Goal: Task Accomplishment & Management: Manage account settings

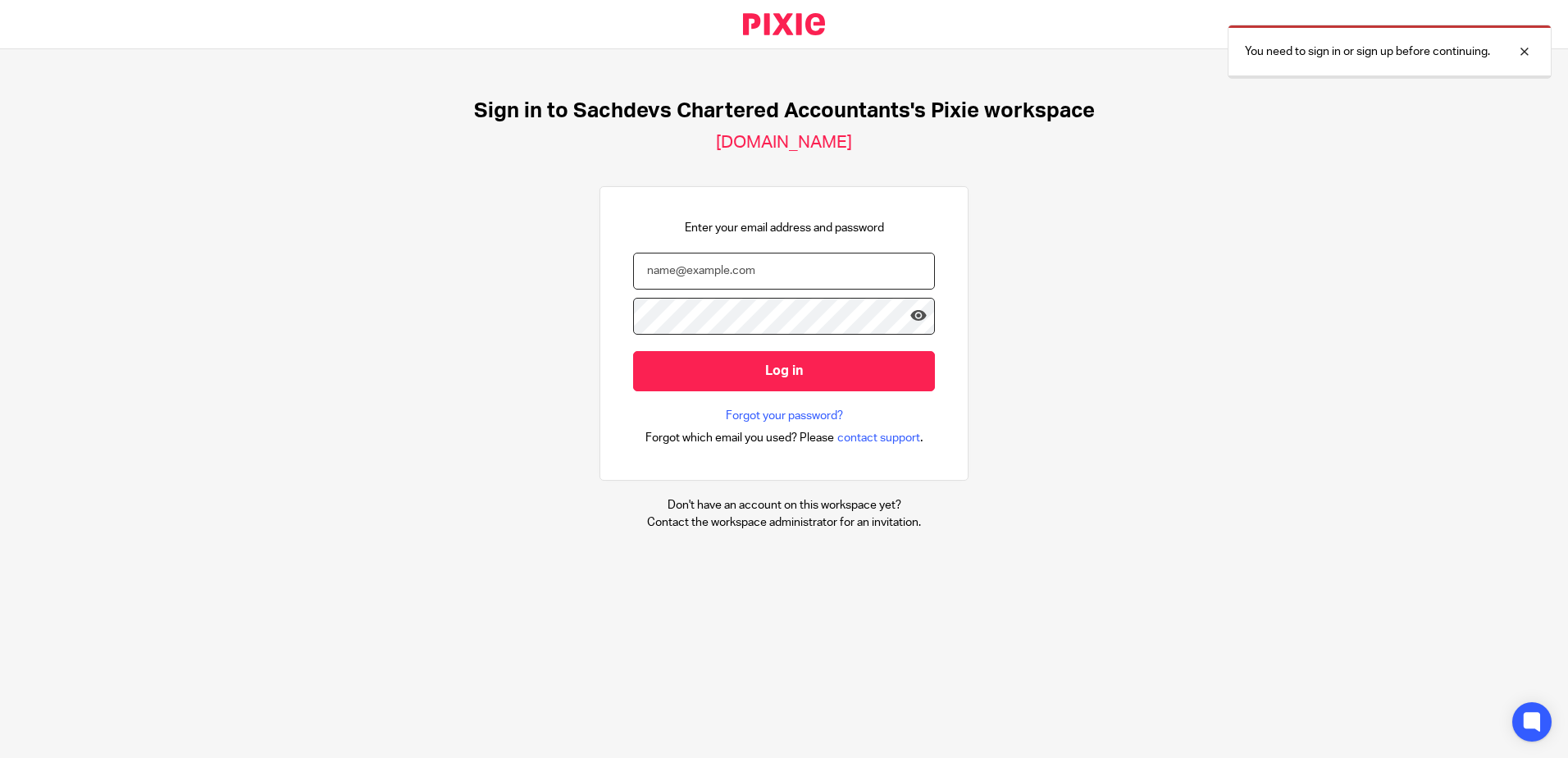
type input "sam@as1group.co.uk"
click at [715, 371] on input "Log in" at bounding box center [784, 370] width 302 height 40
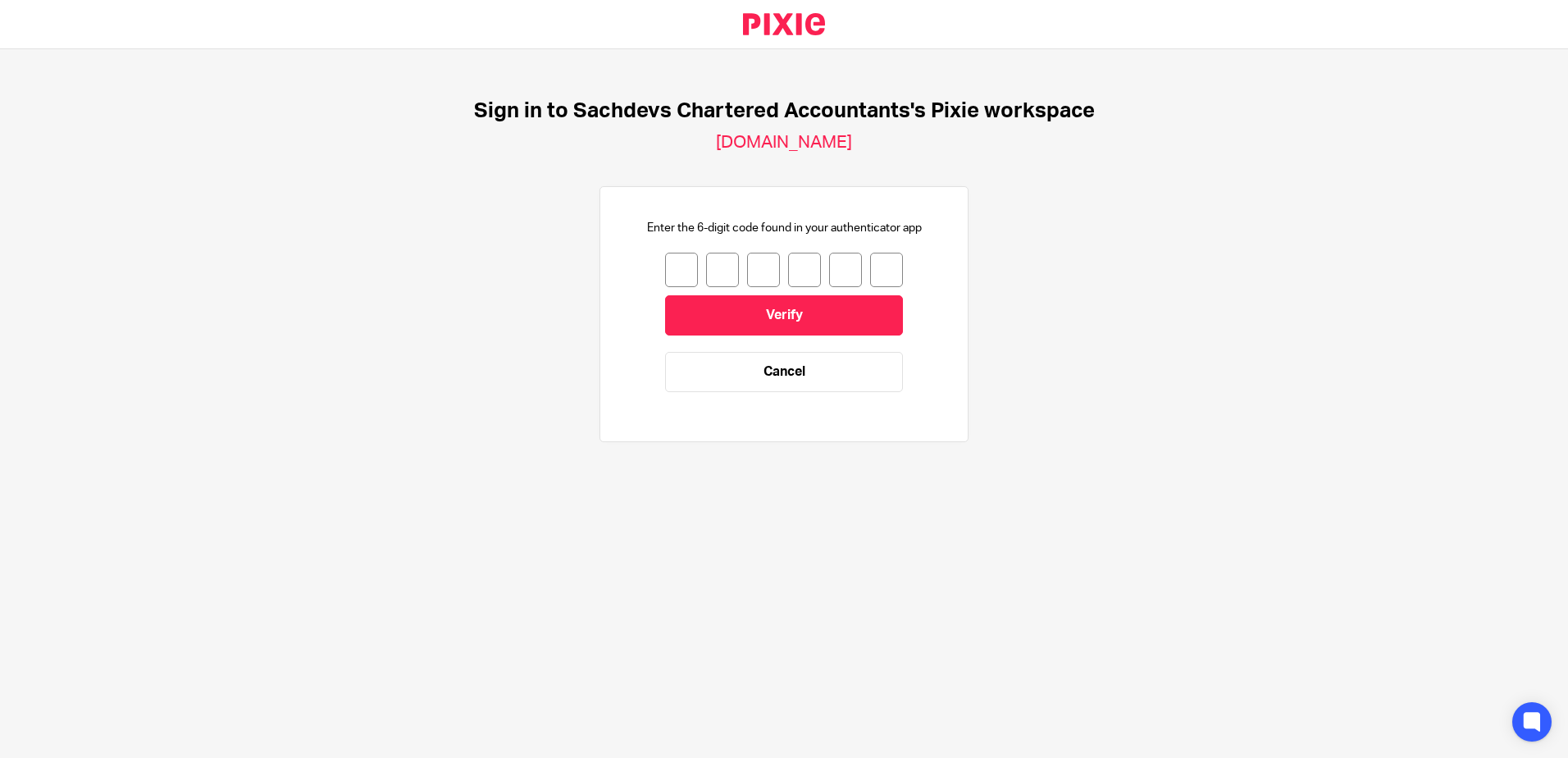
click at [667, 265] on input "number" at bounding box center [681, 269] width 33 height 35
type input "1"
type input "9"
type input "4"
type input "0"
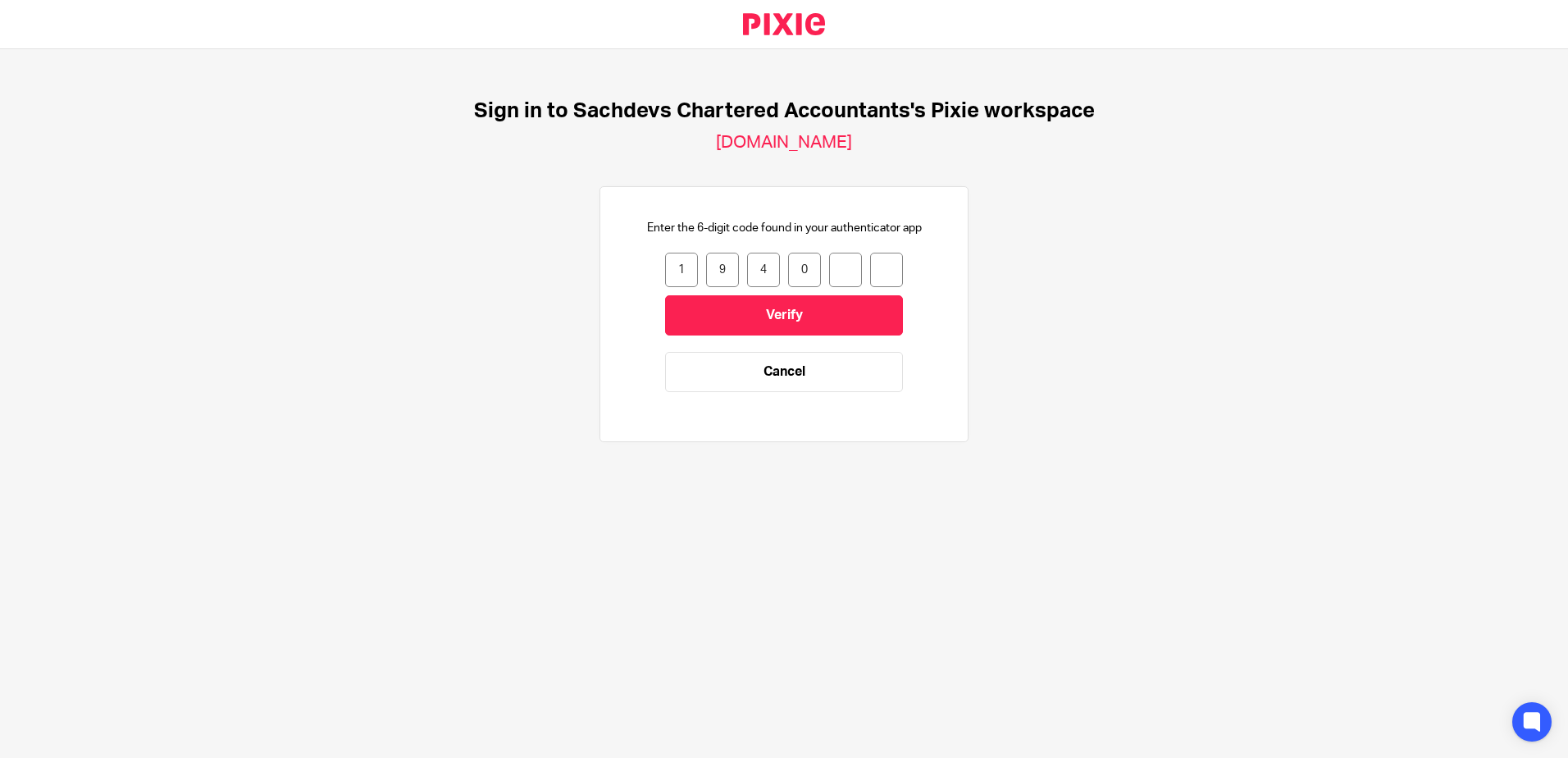
type input "4"
type input "0"
click at [689, 311] on input "Verify" at bounding box center [784, 315] width 238 height 40
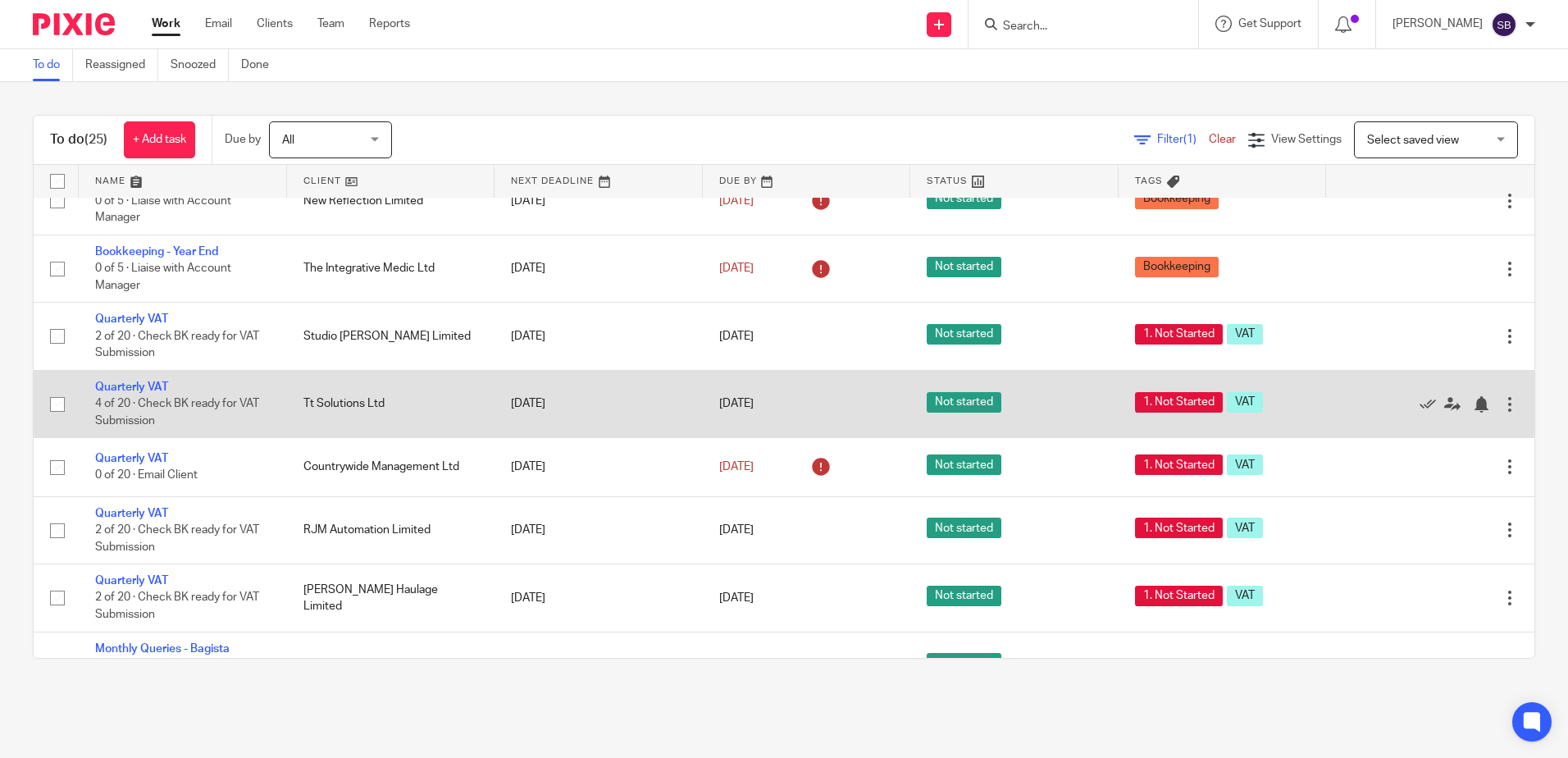
scroll to position [574, 0]
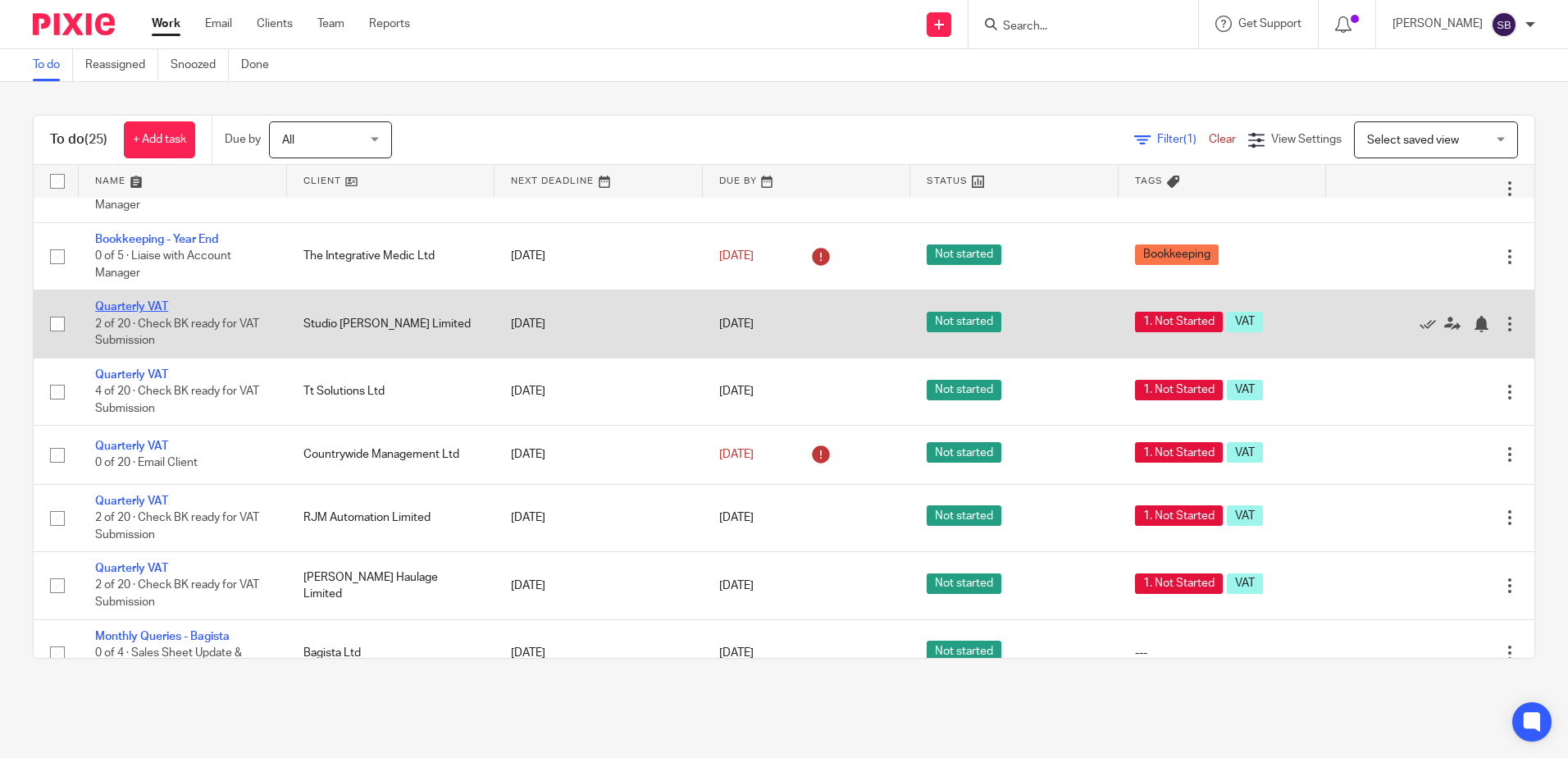
click at [117, 313] on link "Quarterly VAT" at bounding box center [132, 307] width 73 height 12
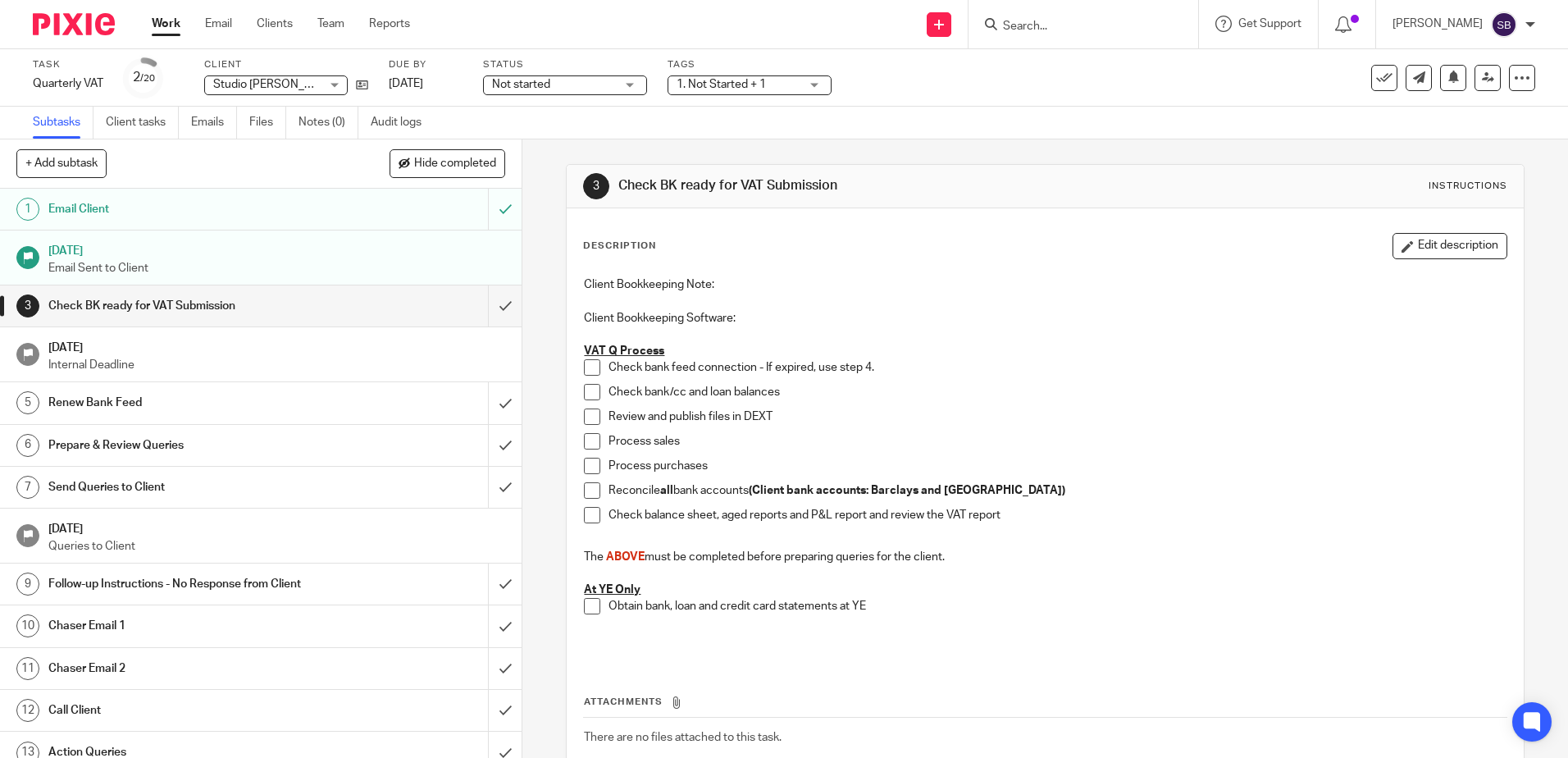
click at [161, 23] on link "Work" at bounding box center [166, 23] width 29 height 16
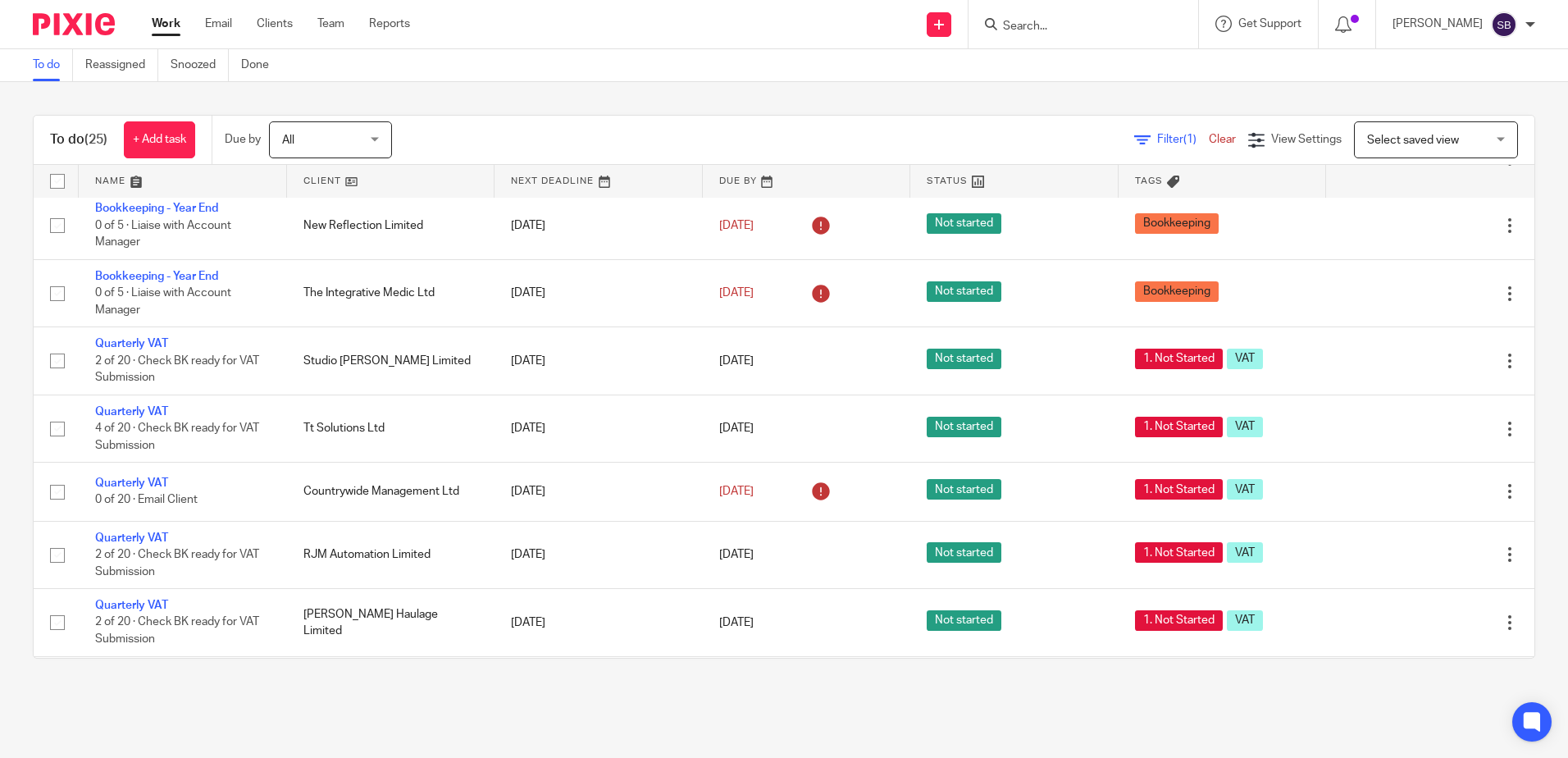
scroll to position [492, 0]
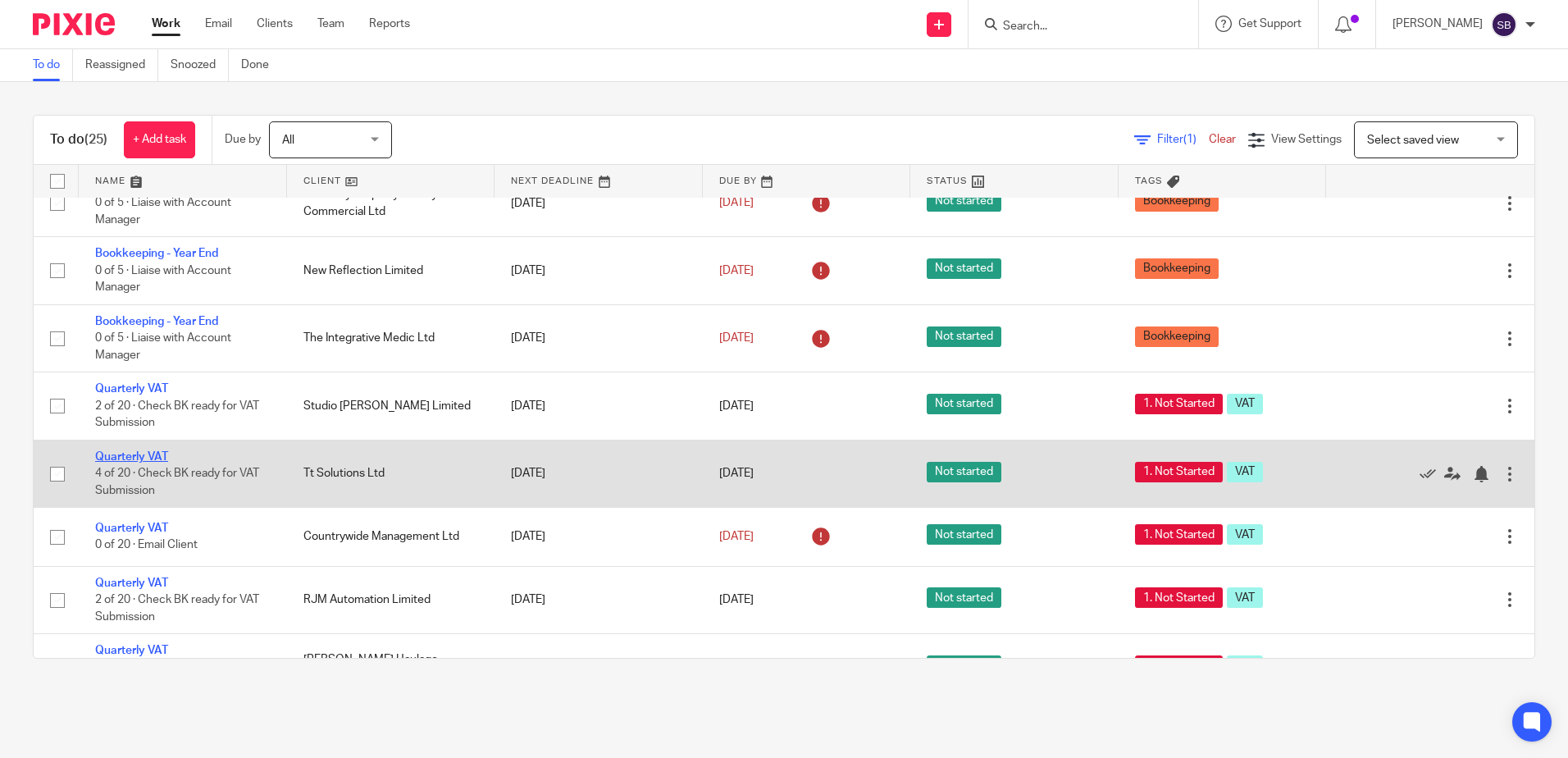
click at [131, 463] on link "Quarterly VAT" at bounding box center [132, 457] width 73 height 12
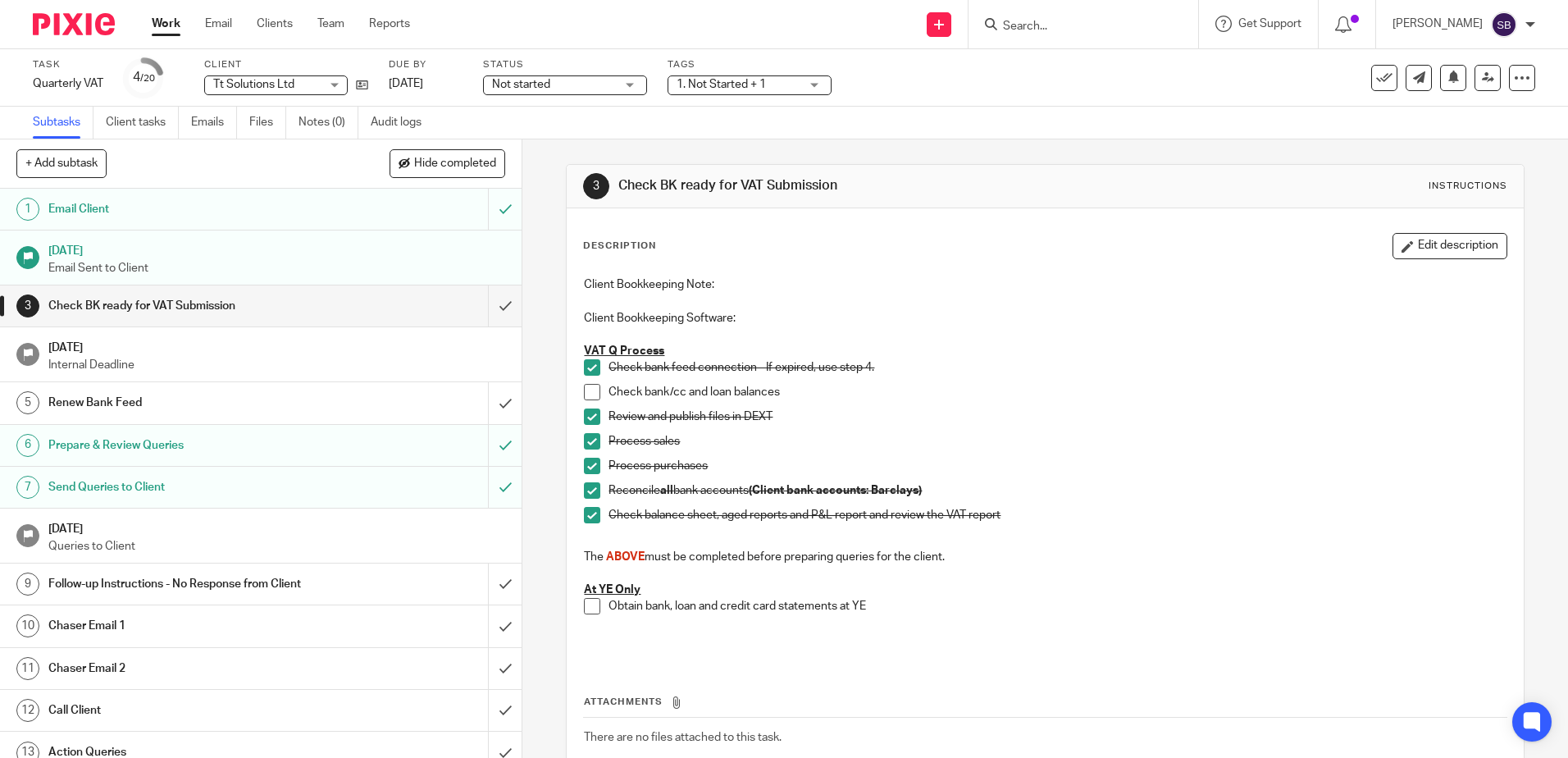
click at [1063, 35] on form at bounding box center [1089, 24] width 175 height 21
click at [1062, 26] on input "Search" at bounding box center [1076, 27] width 148 height 15
drag, startPoint x: 1085, startPoint y: 27, endPoint x: 1019, endPoint y: 30, distance: 66.1
click at [1019, 30] on div "apinya" at bounding box center [1080, 24] width 191 height 21
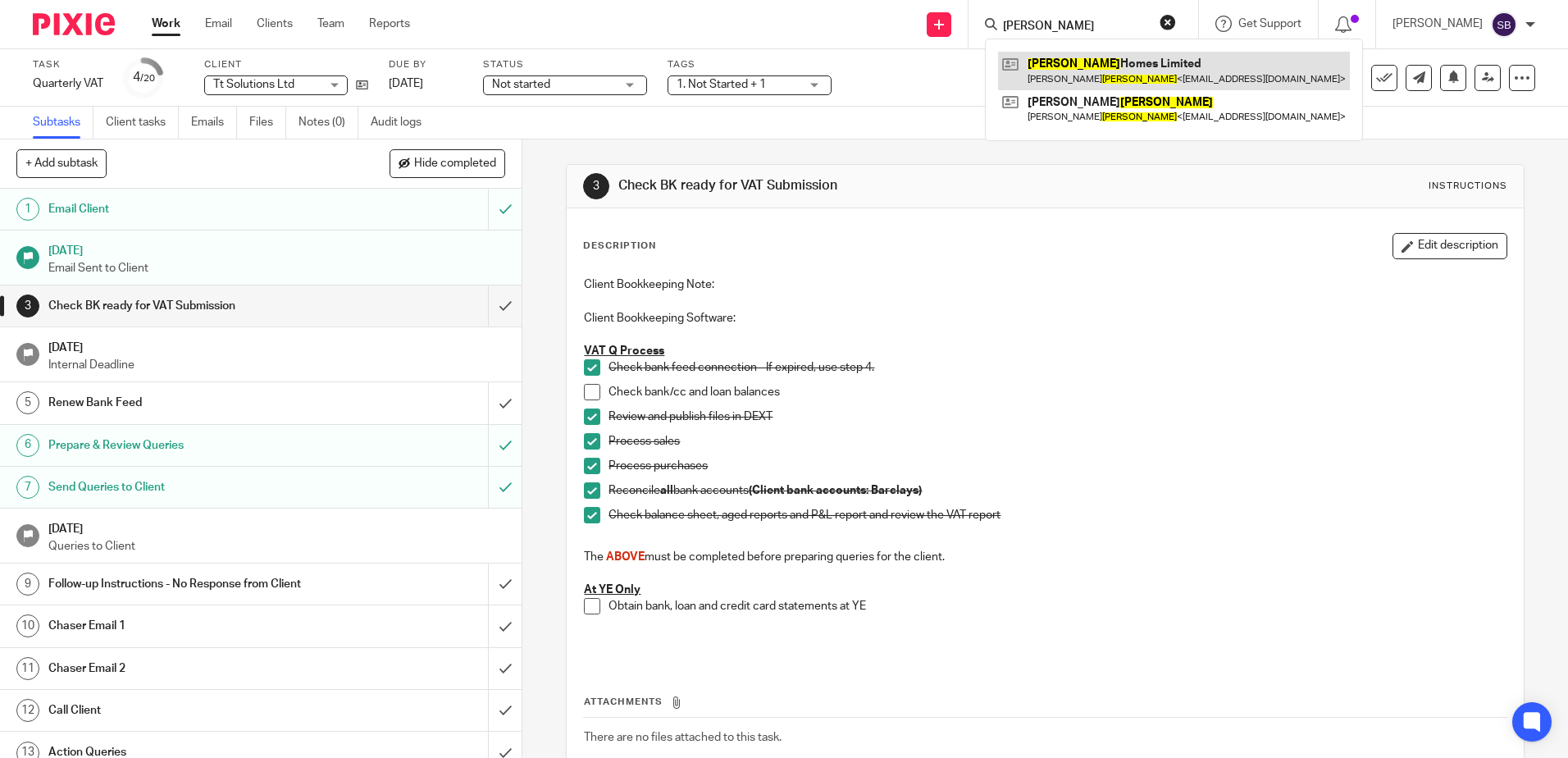
type input "goodwin"
click at [1079, 67] on link at bounding box center [1174, 70] width 352 height 37
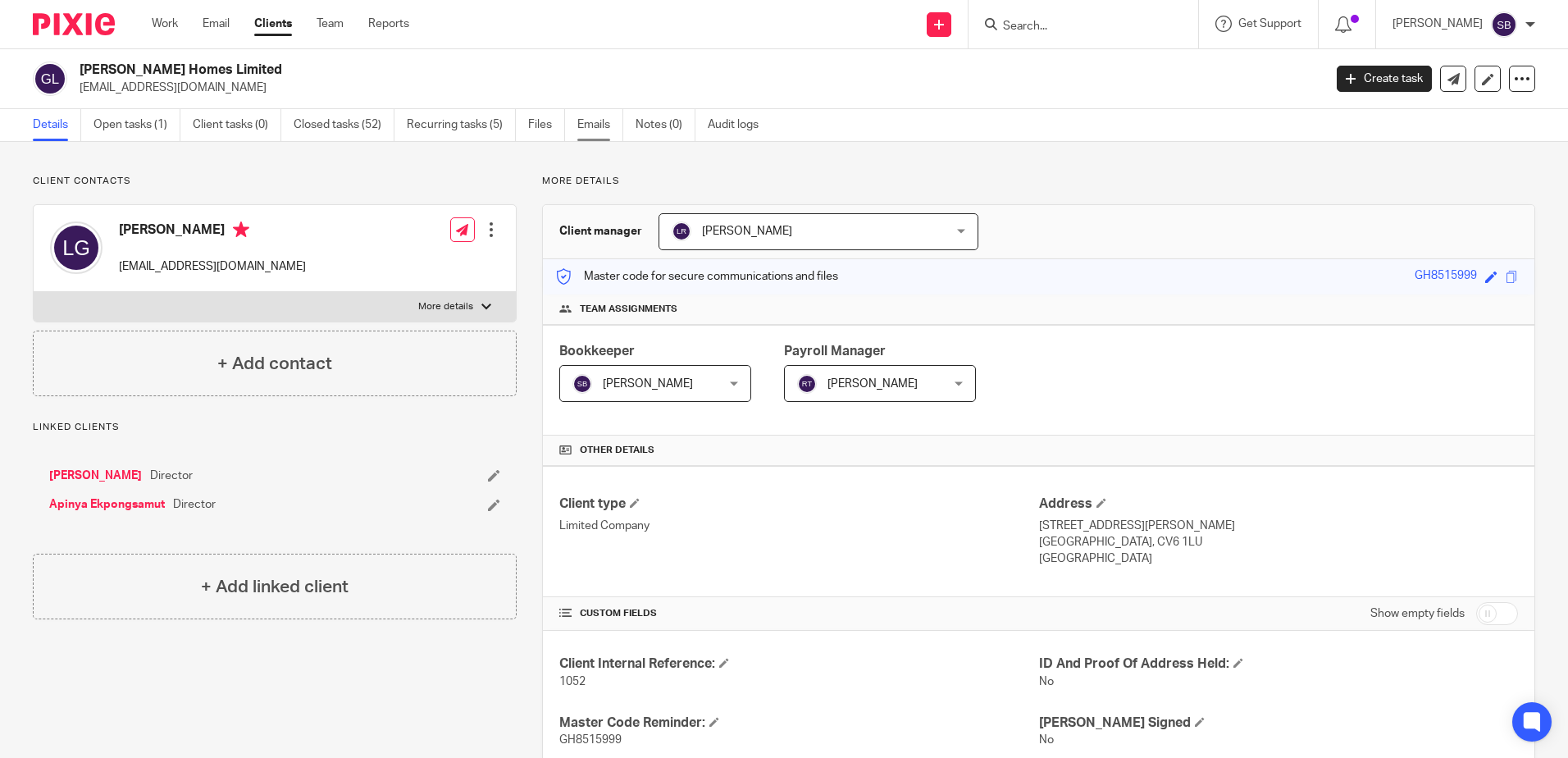
click at [597, 114] on link "Emails" at bounding box center [601, 125] width 46 height 32
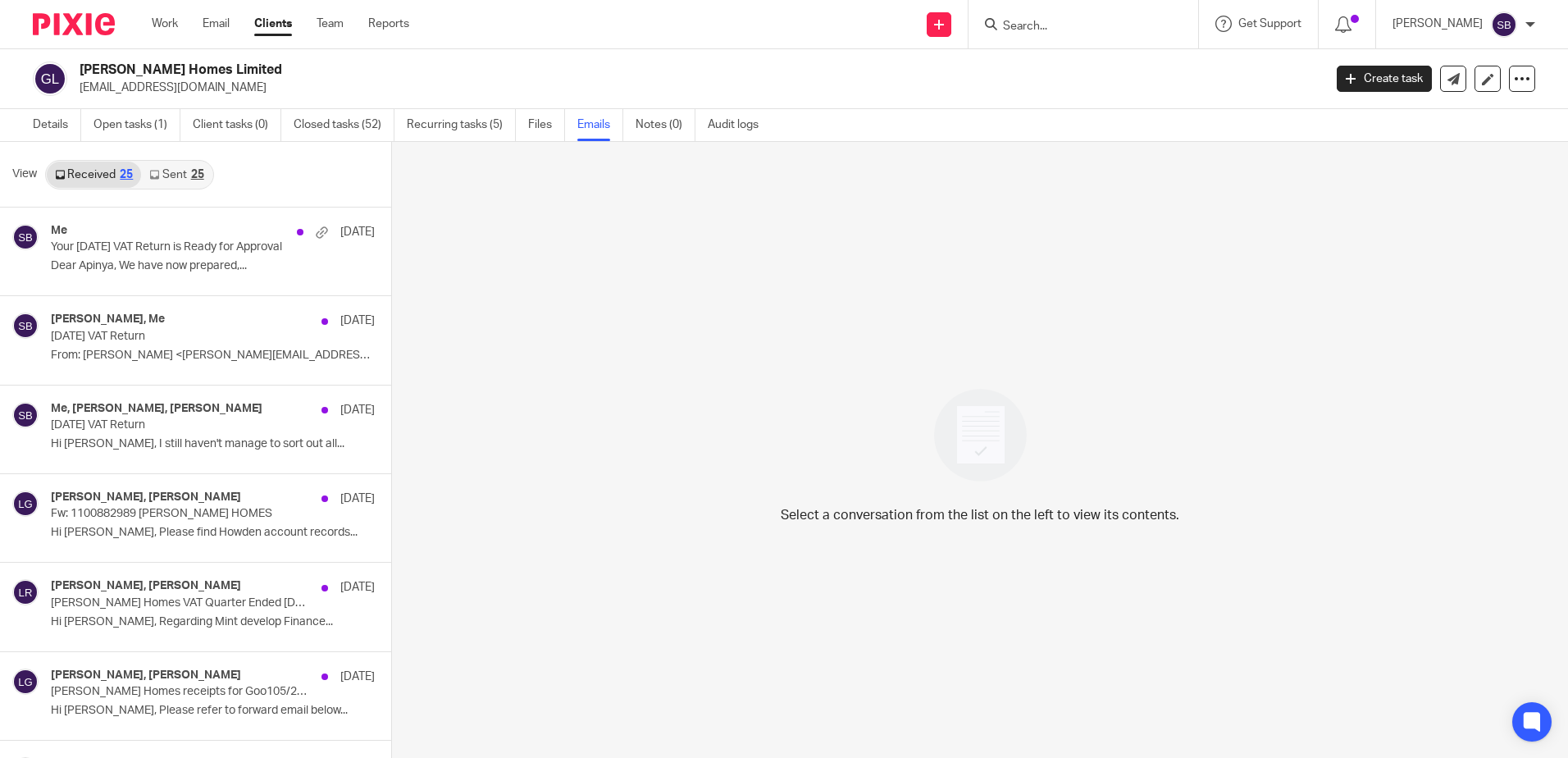
click at [182, 179] on link "Sent 25" at bounding box center [176, 174] width 70 height 26
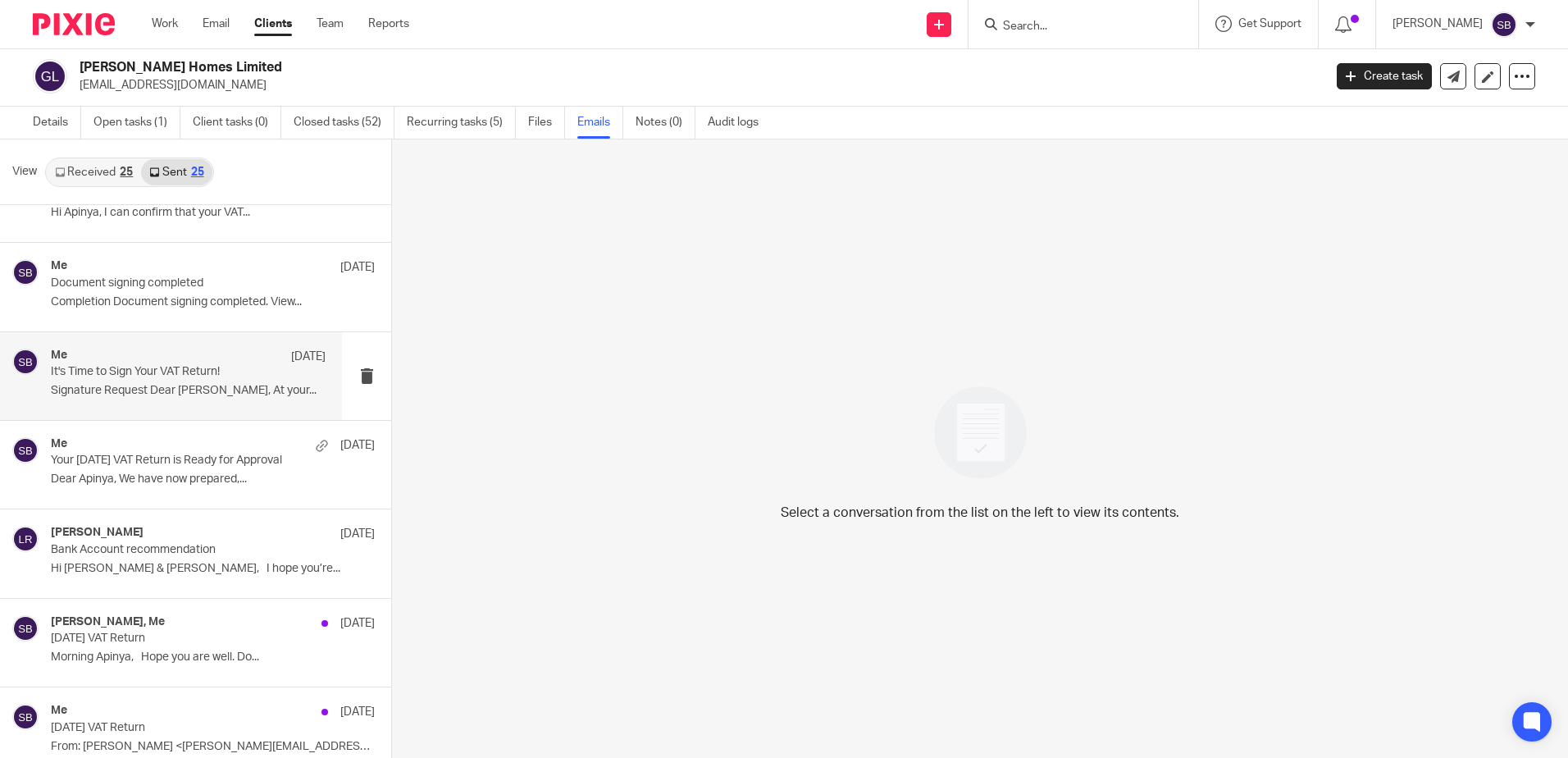
scroll to position [246, 0]
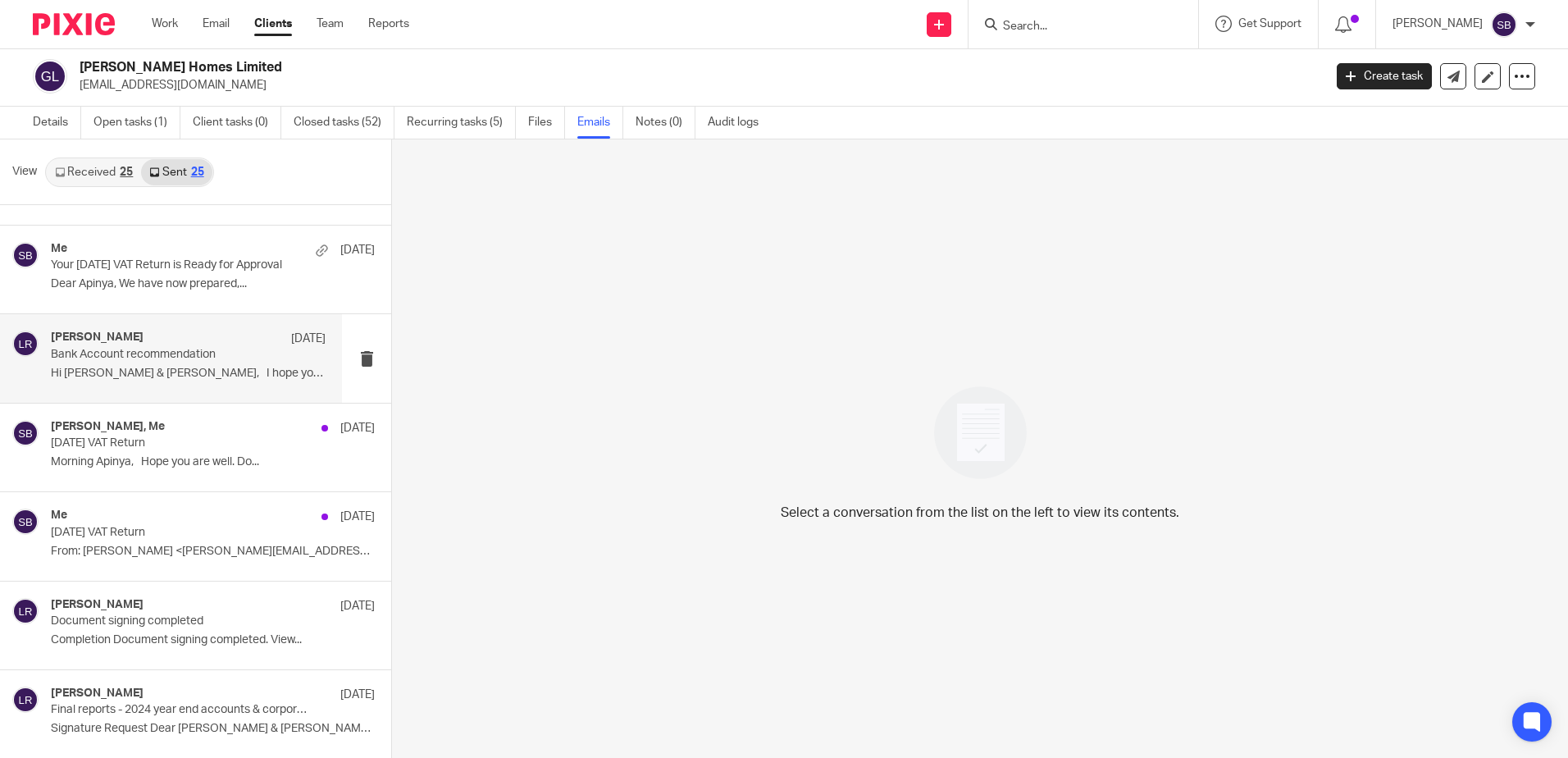
click at [175, 350] on p "Bank Account recommendation" at bounding box center [160, 355] width 220 height 14
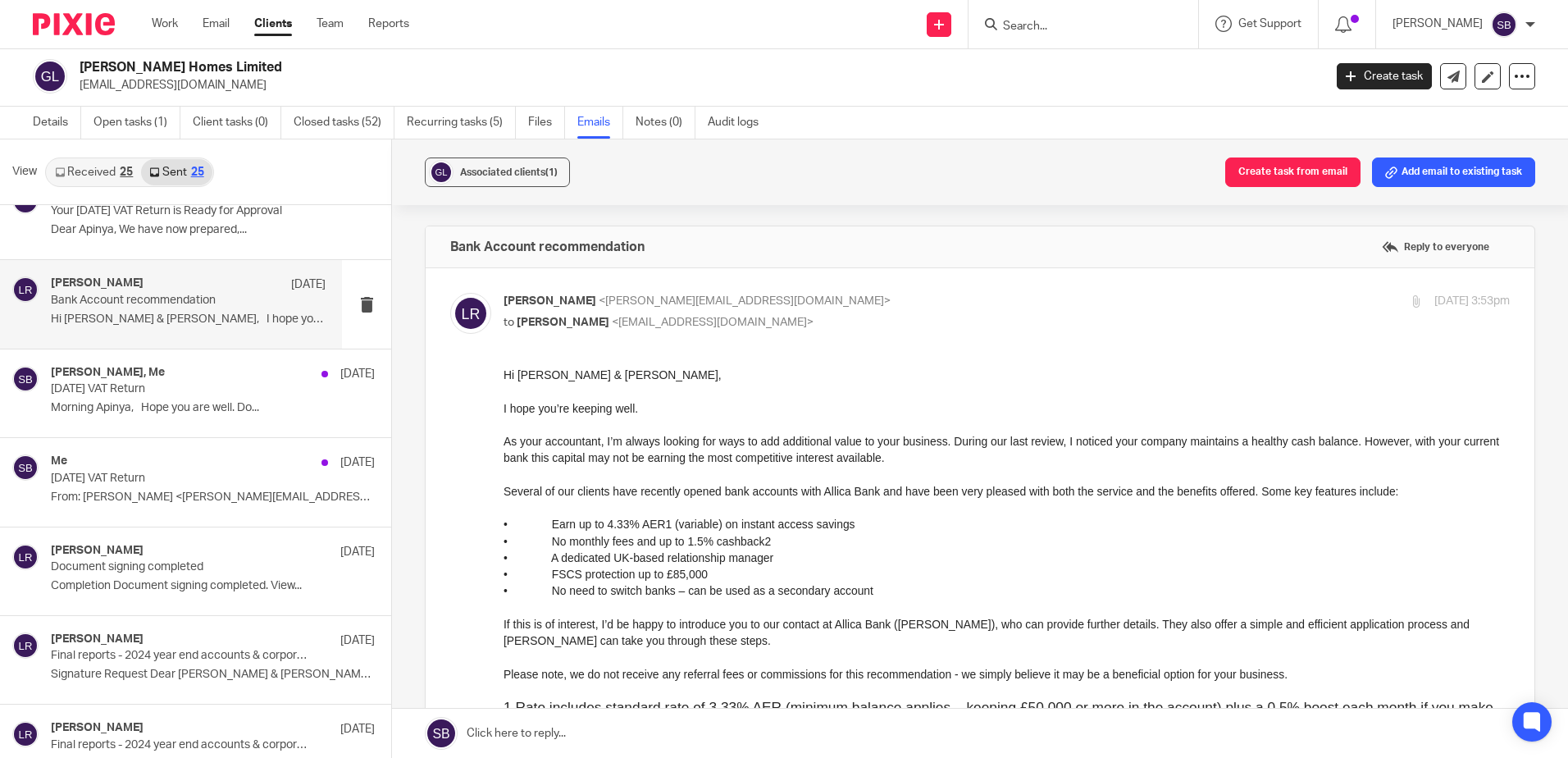
scroll to position [328, 0]
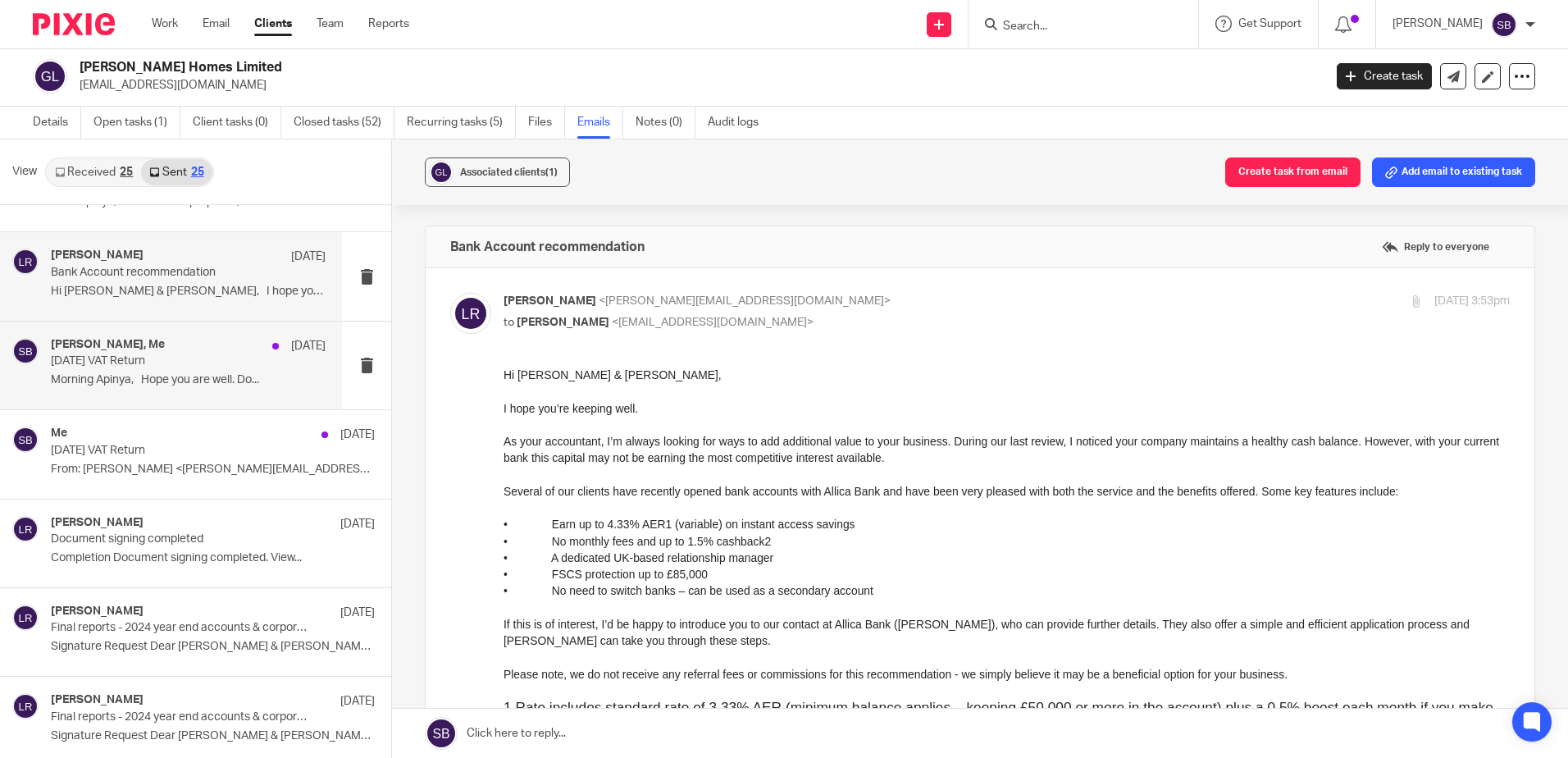
click at [193, 369] on div "Luke Racovita, Me 30 Sep AUG25 VAT Return Morning Apinya, Hope you are well. Do…" at bounding box center [188, 366] width 275 height 55
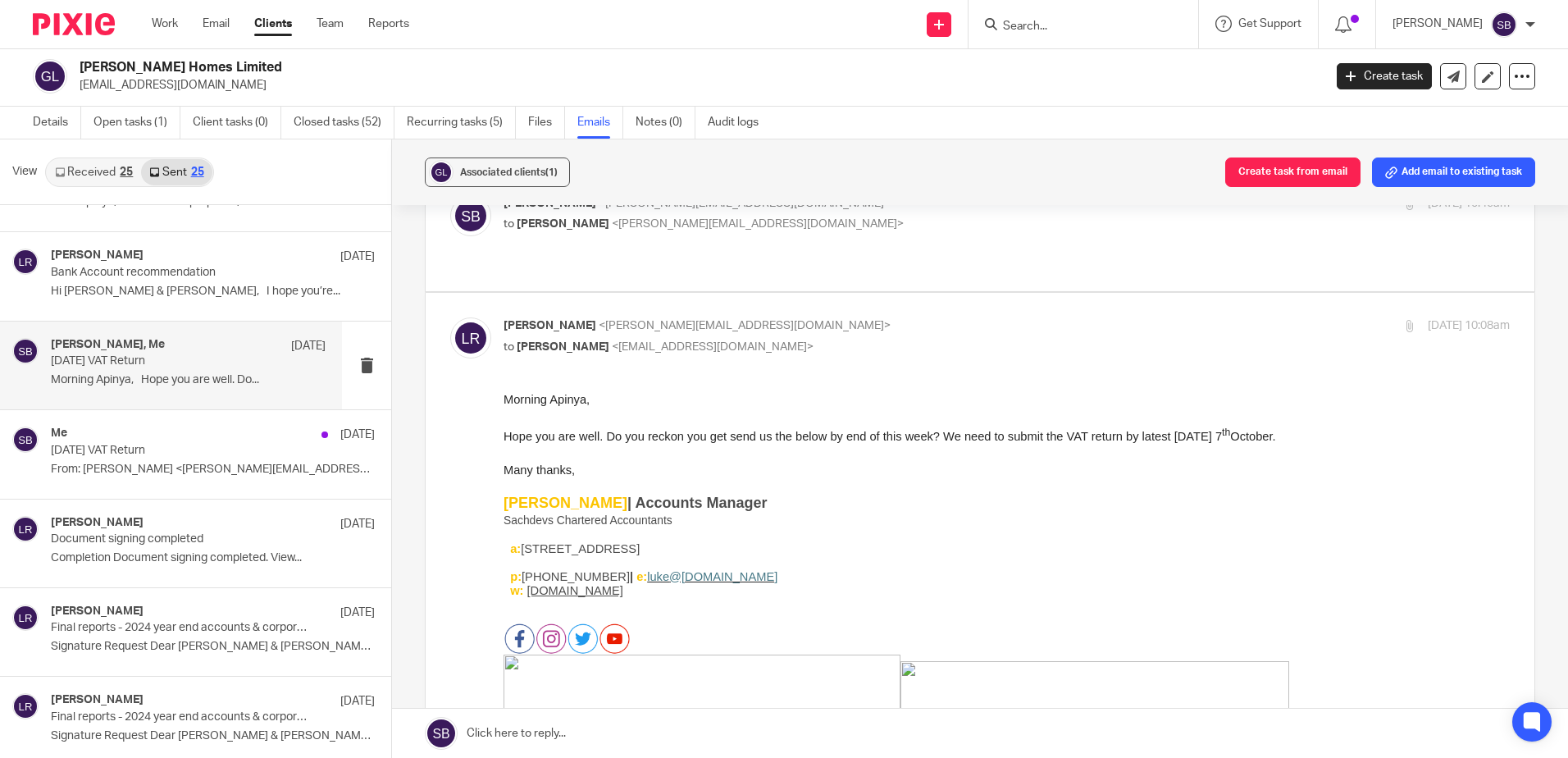
scroll to position [246, 0]
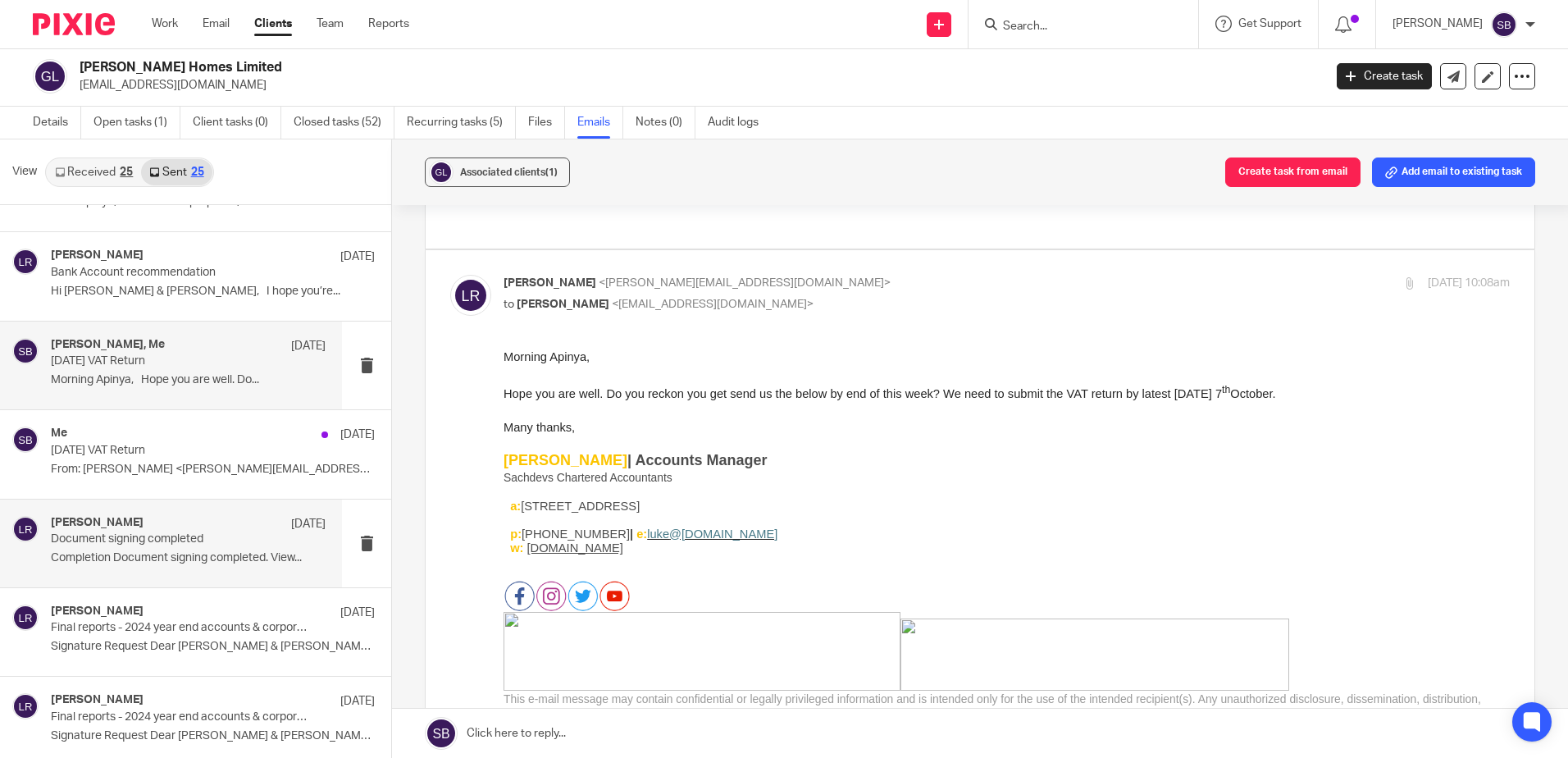
click at [178, 532] on p "Document signing completed" at bounding box center [160, 540] width 220 height 14
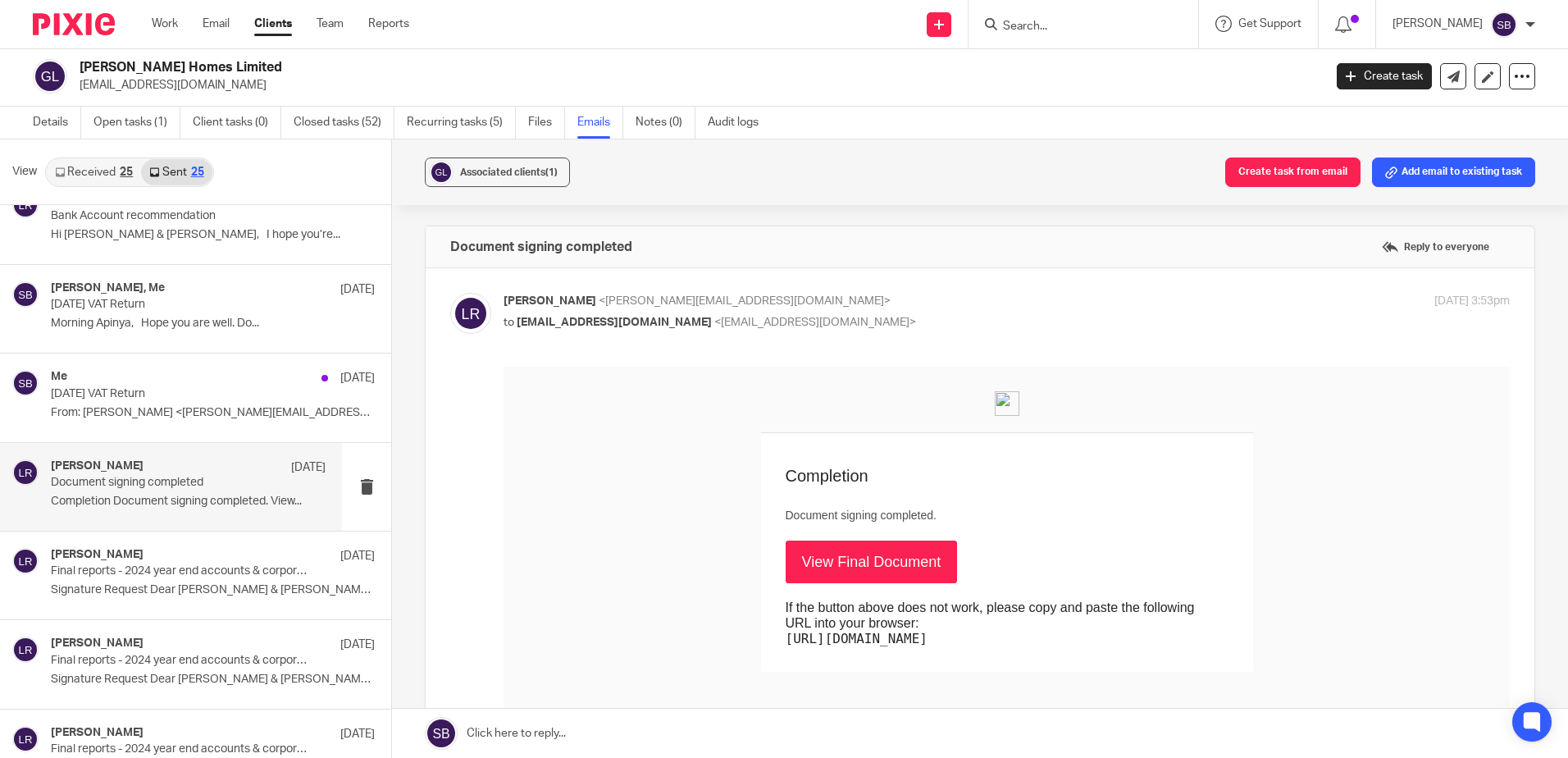
scroll to position [410, 0]
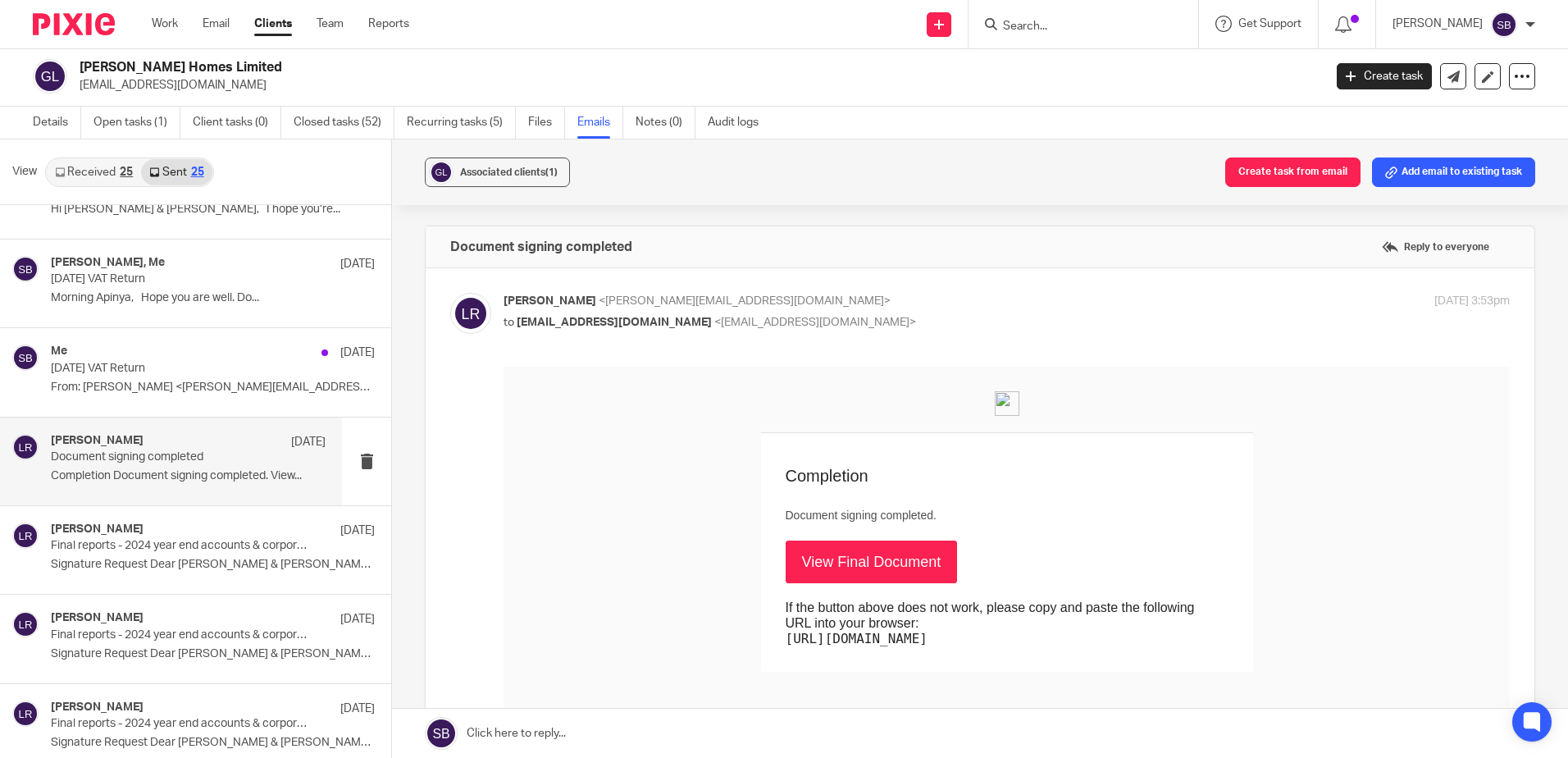
click at [178, 531] on div "Luke Racovita 22 Aug" at bounding box center [212, 531] width 324 height 16
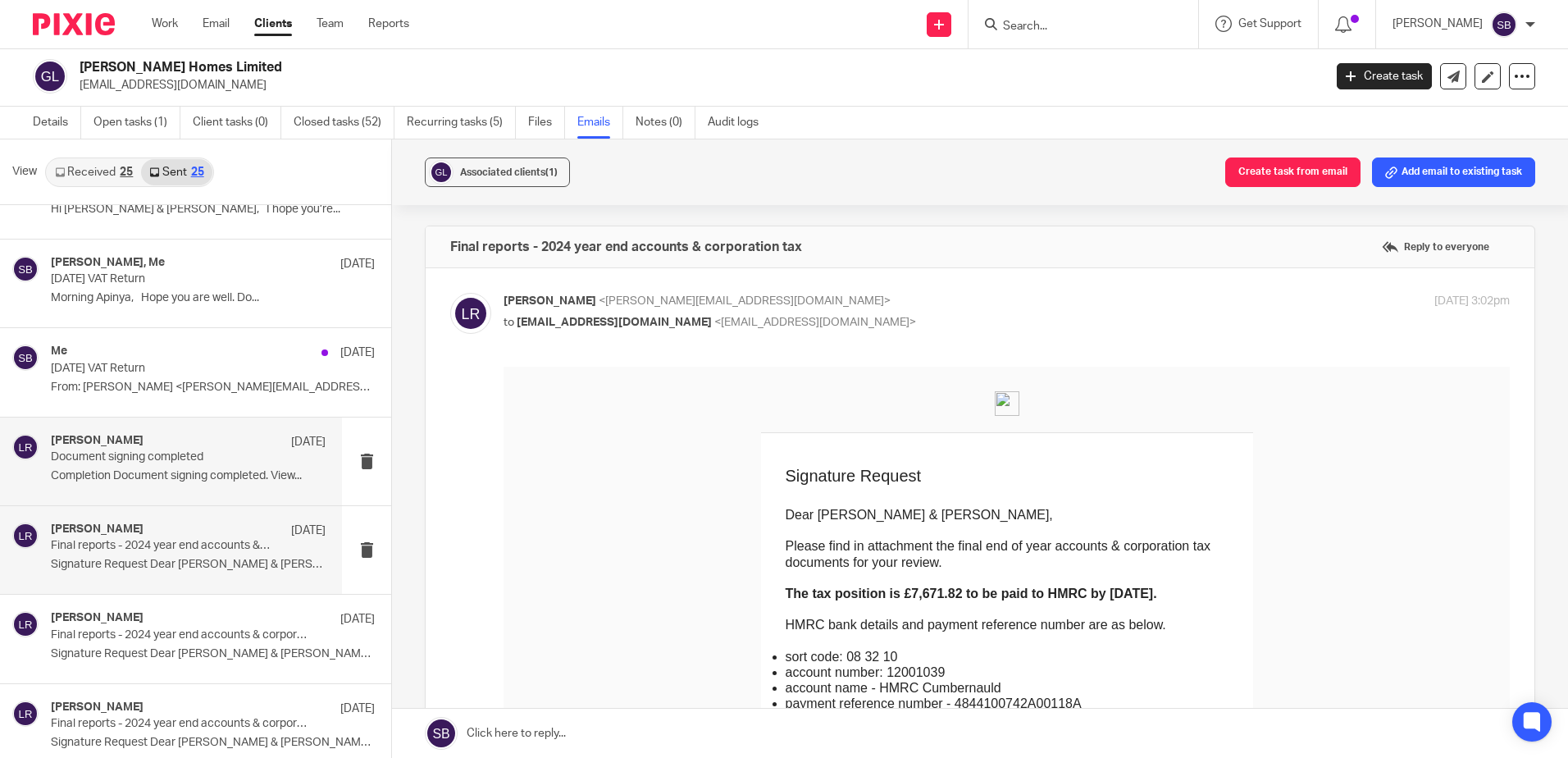
scroll to position [0, 0]
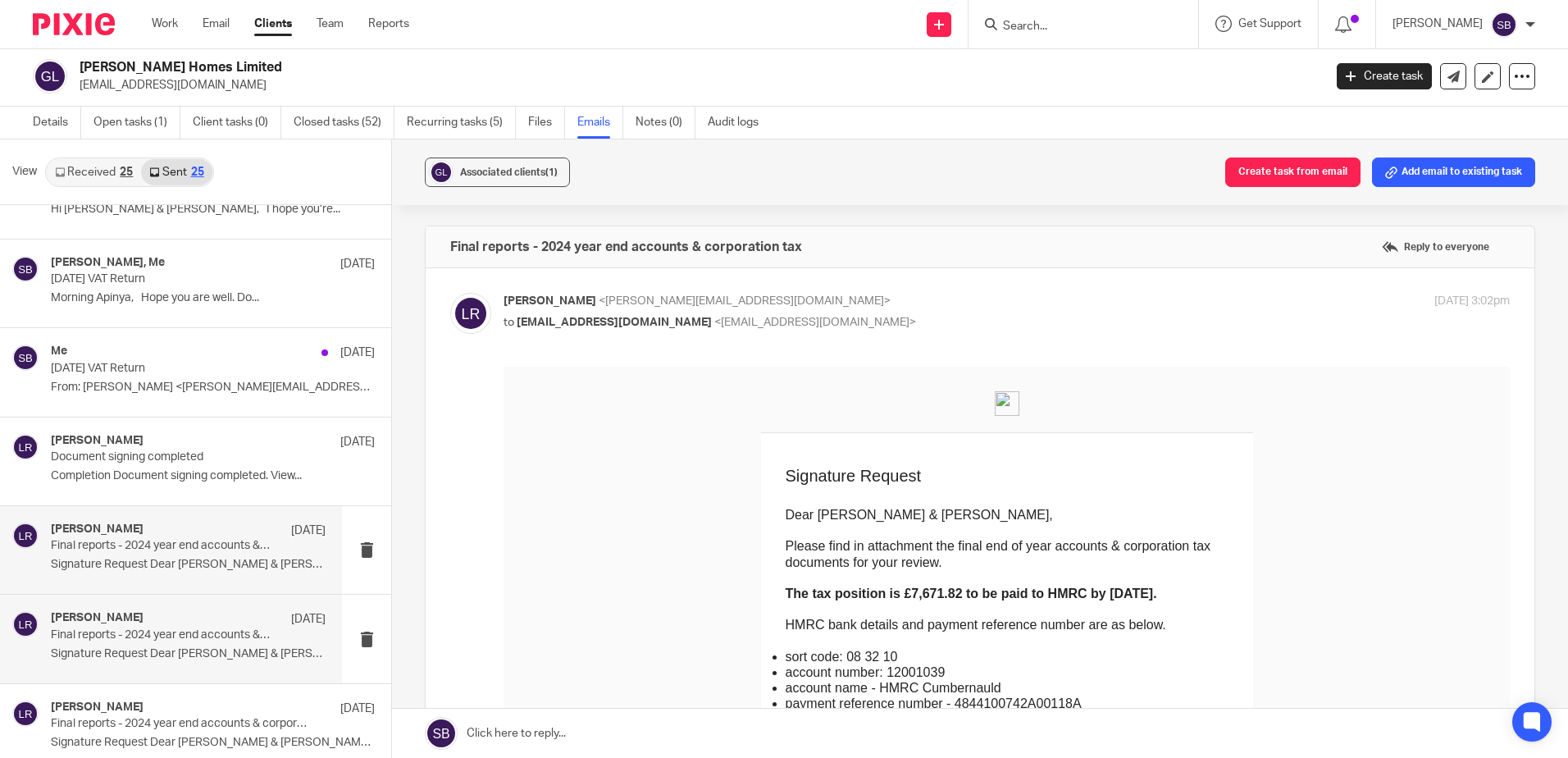
click at [185, 632] on p "Final reports - 2024 year end accounts & corporation tax" at bounding box center [160, 636] width 220 height 14
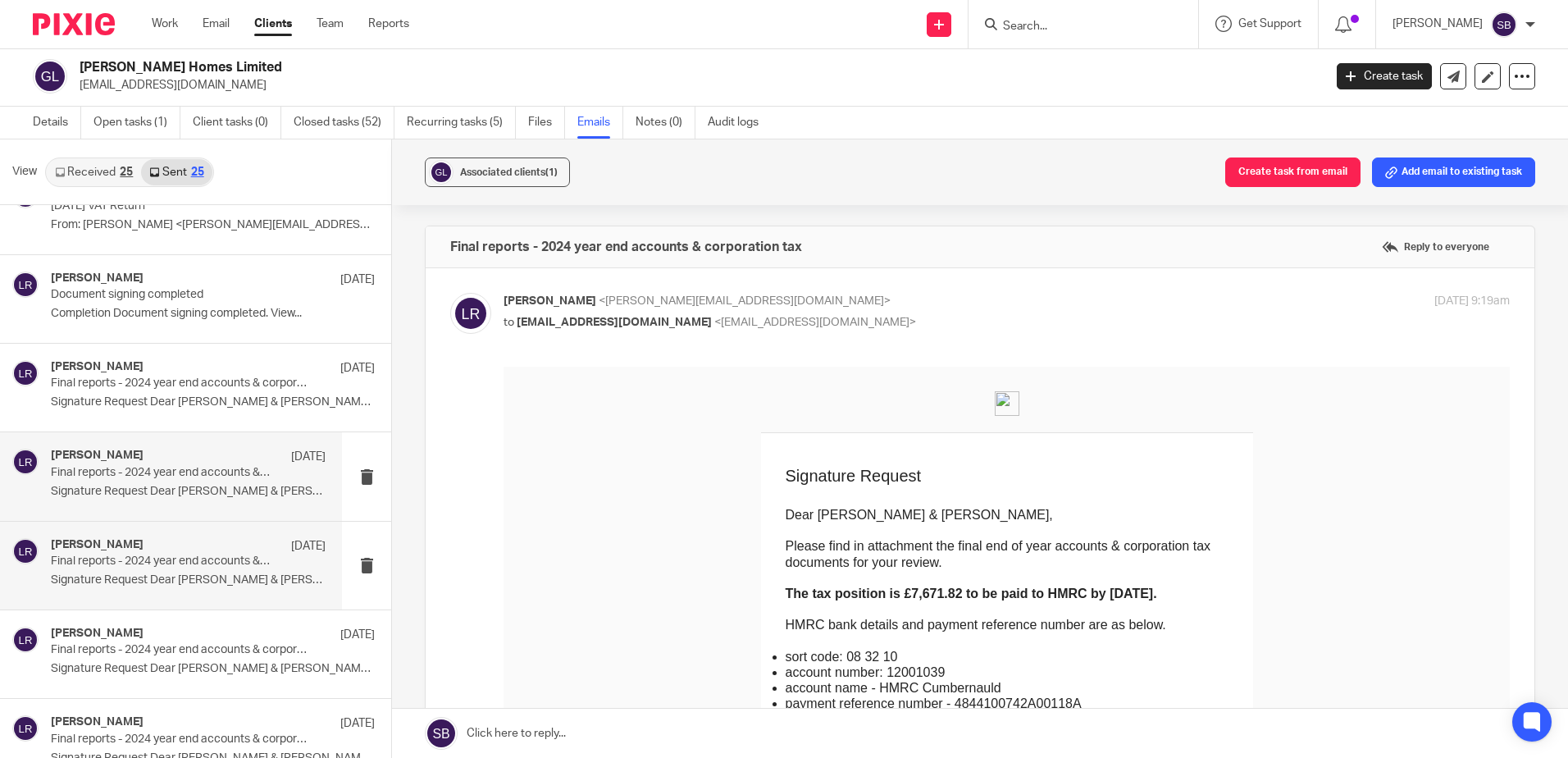
scroll to position [574, 0]
click at [140, 550] on div "Luke Racovita 19 Aug" at bounding box center [188, 545] width 275 height 16
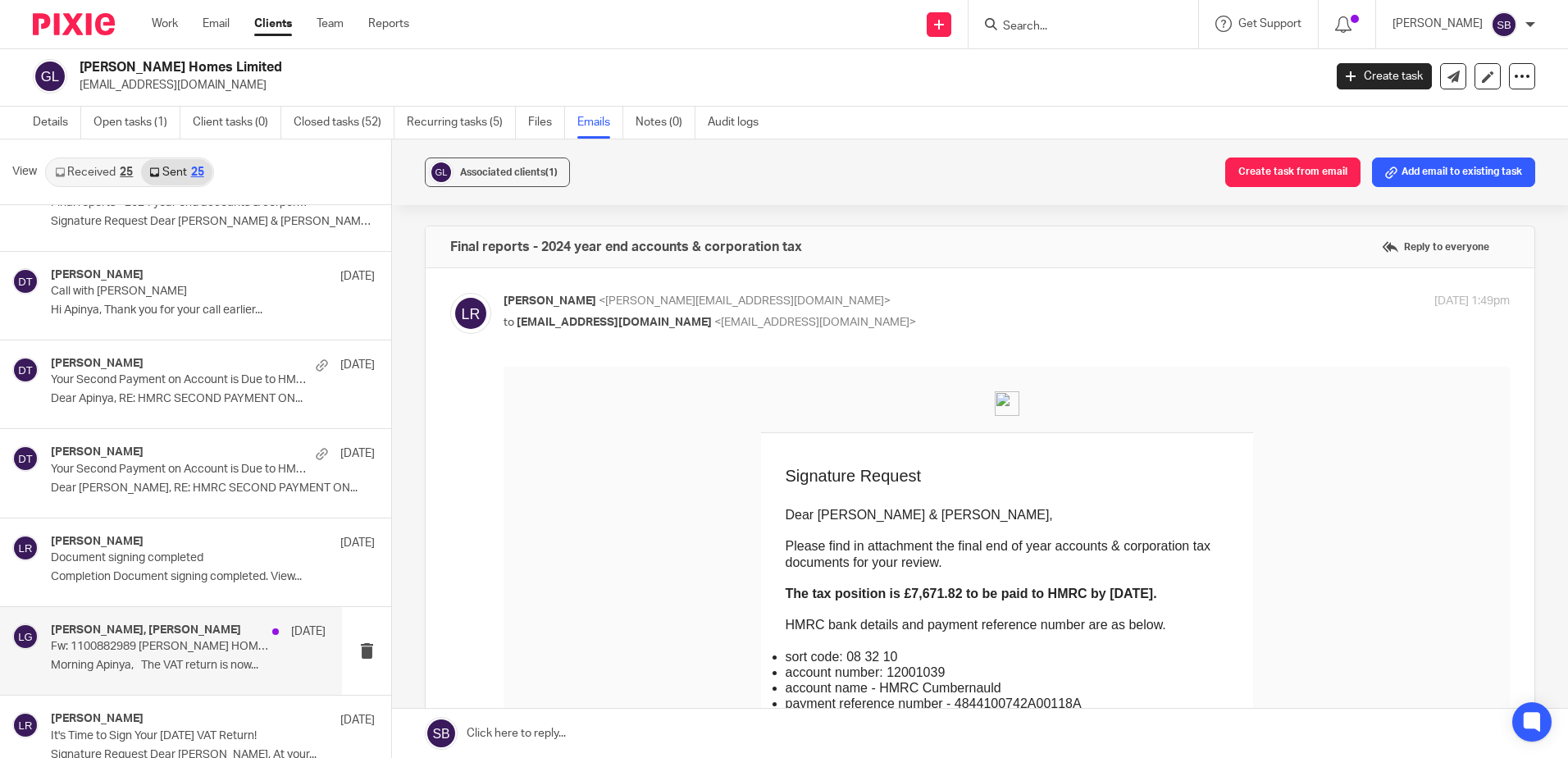
scroll to position [1149, 0]
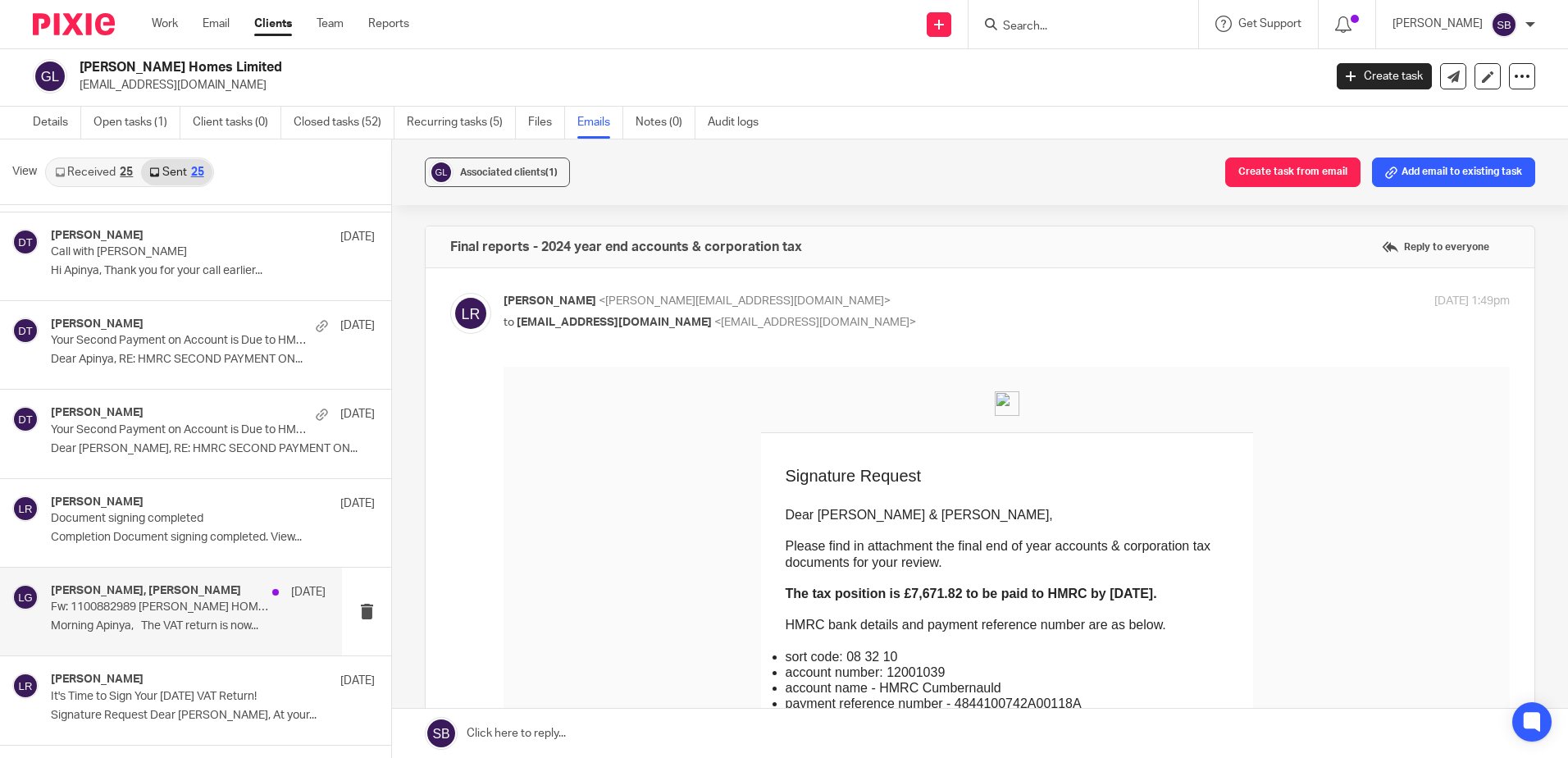
click at [189, 614] on p "Fw: 1100882989 GOODWIN HOMES" at bounding box center [160, 608] width 220 height 14
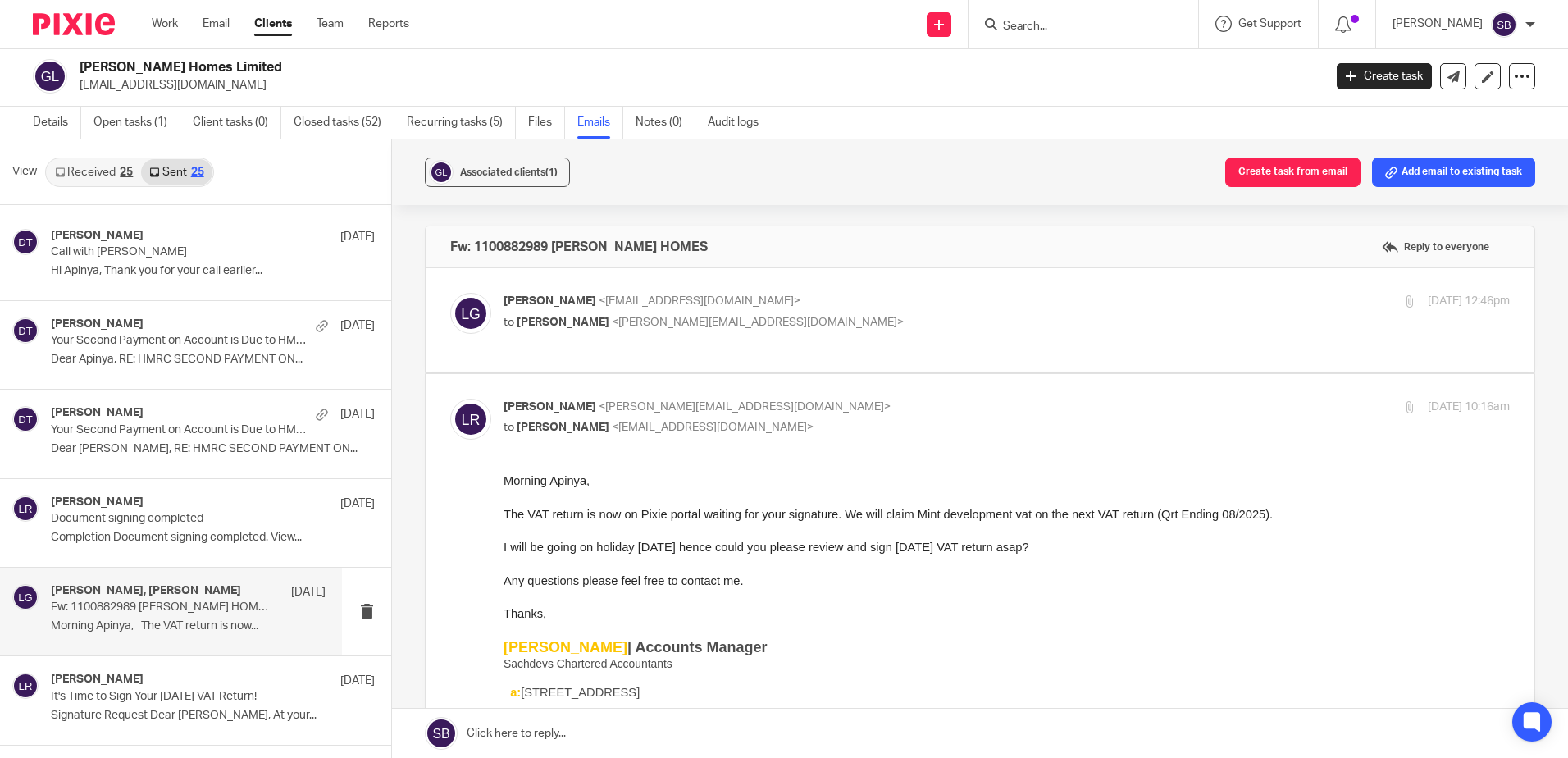
scroll to position [0, 0]
click at [768, 314] on p "to Luke Racovita <luke@sachdevs-ca.com>" at bounding box center [839, 322] width 671 height 17
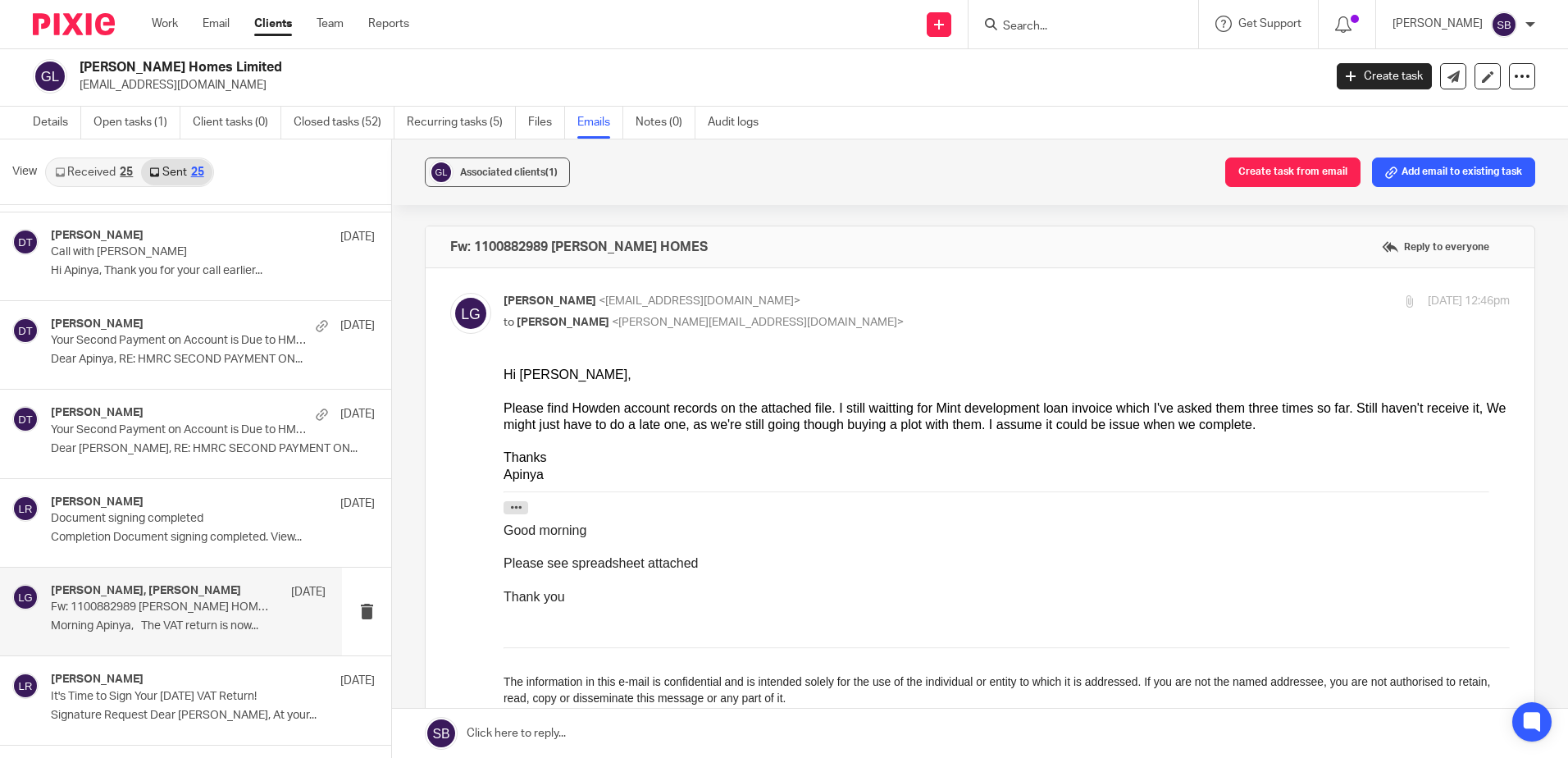
click at [768, 314] on p "to Luke Racovita <luke@sachdevs-ca.com>" at bounding box center [839, 322] width 671 height 17
checkbox input "false"
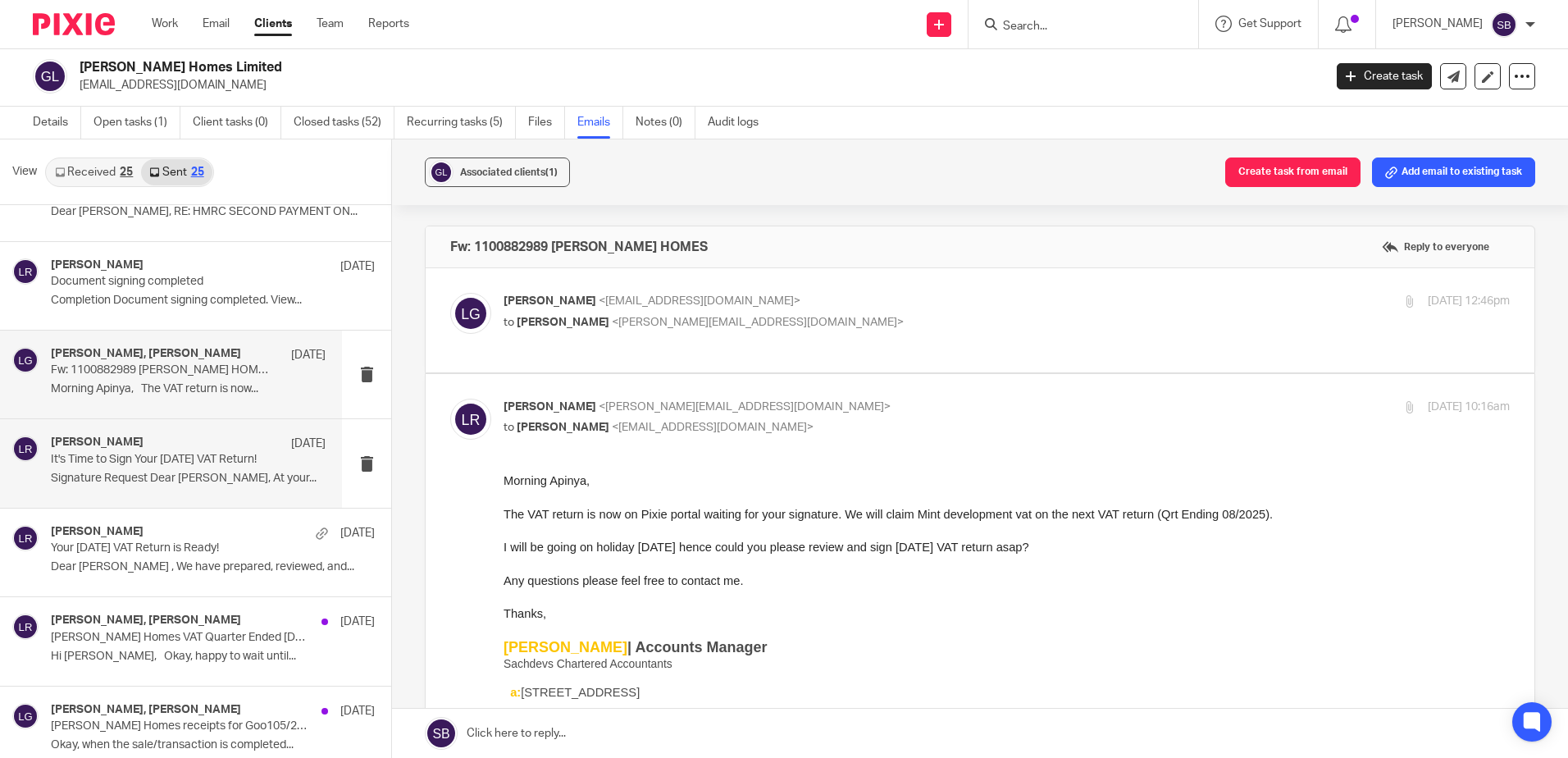
scroll to position [1395, 0]
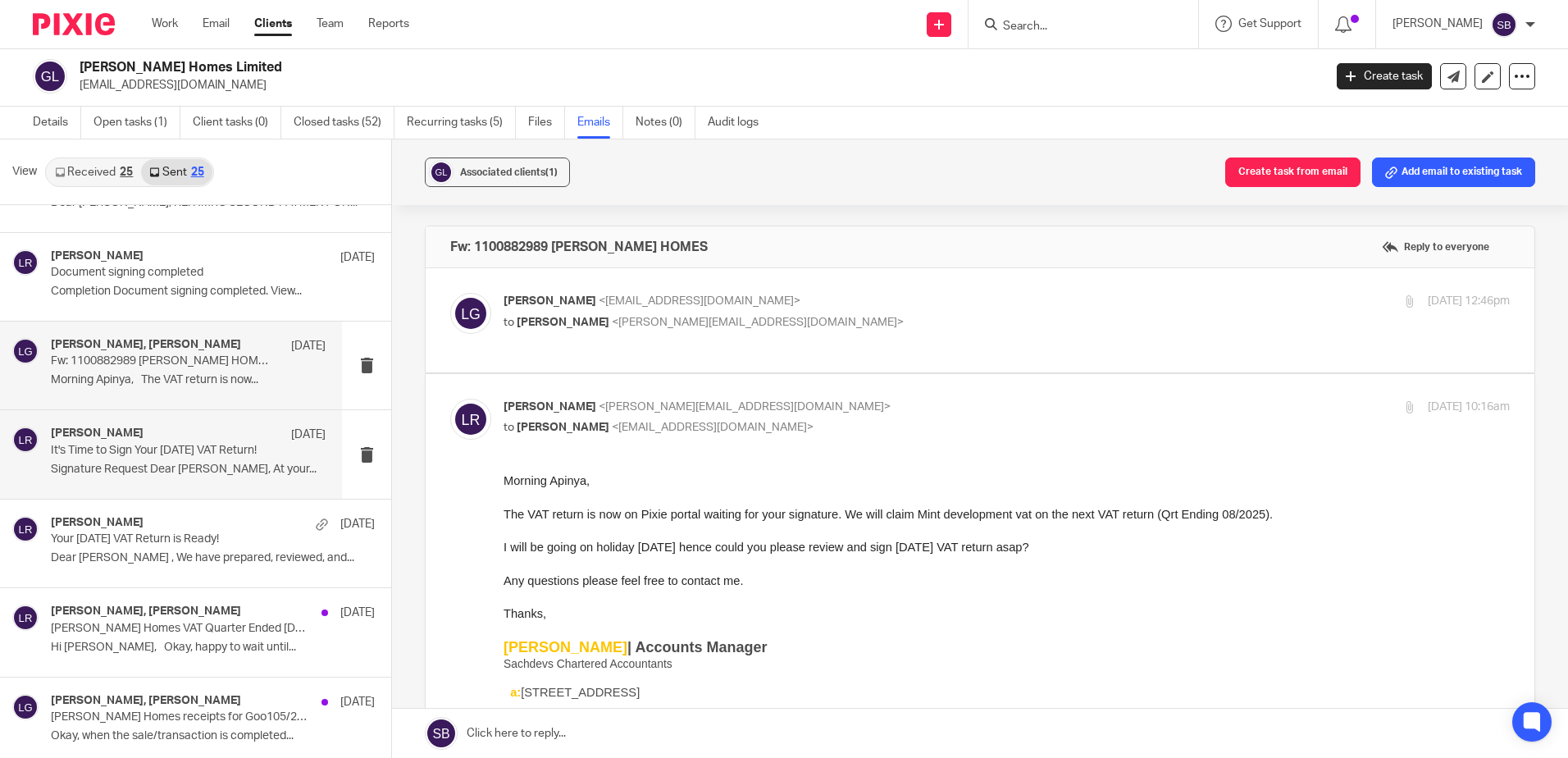
click at [209, 432] on div "Luke Racovita 1 Jul" at bounding box center [188, 435] width 275 height 16
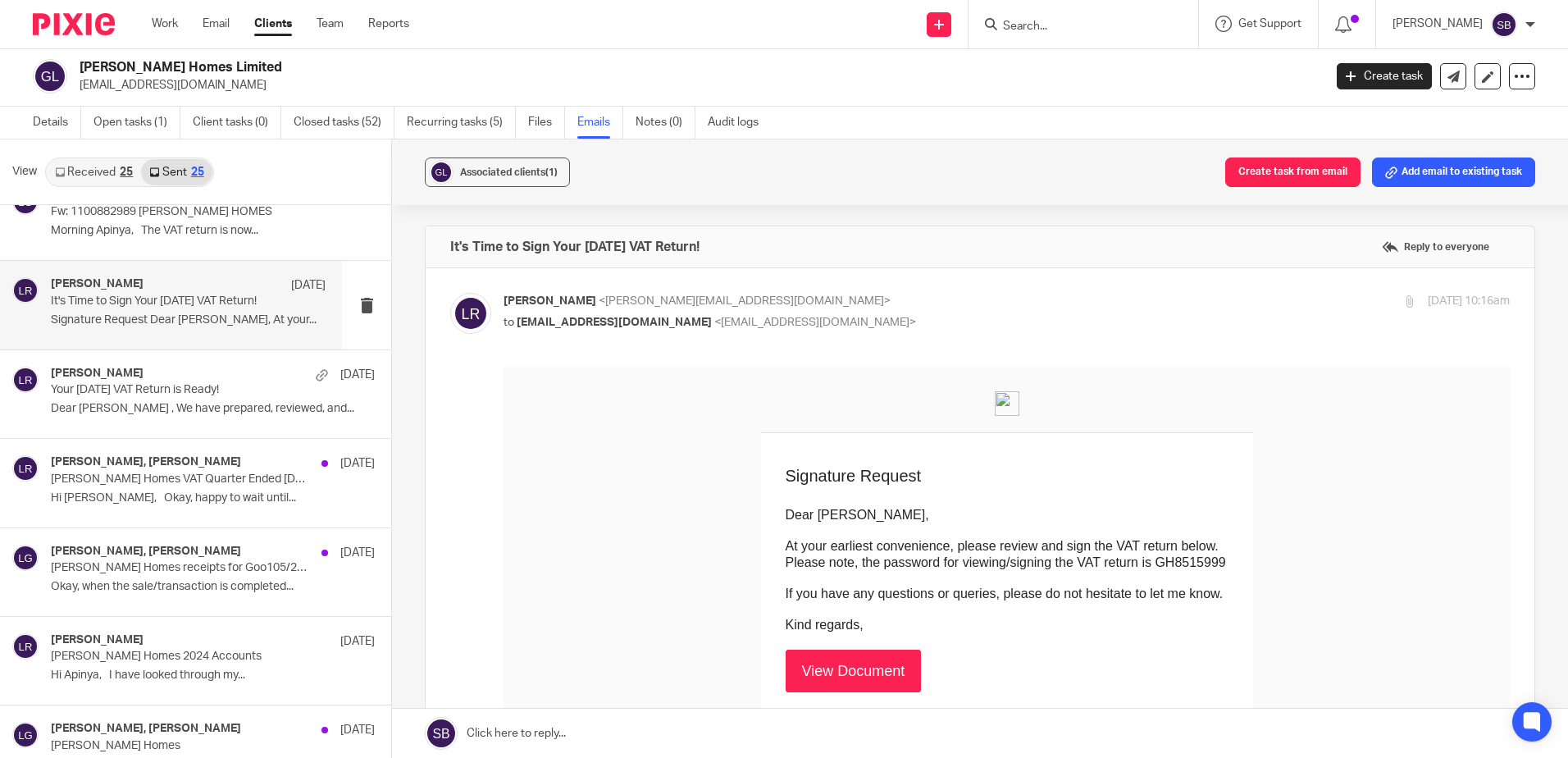
scroll to position [1559, 0]
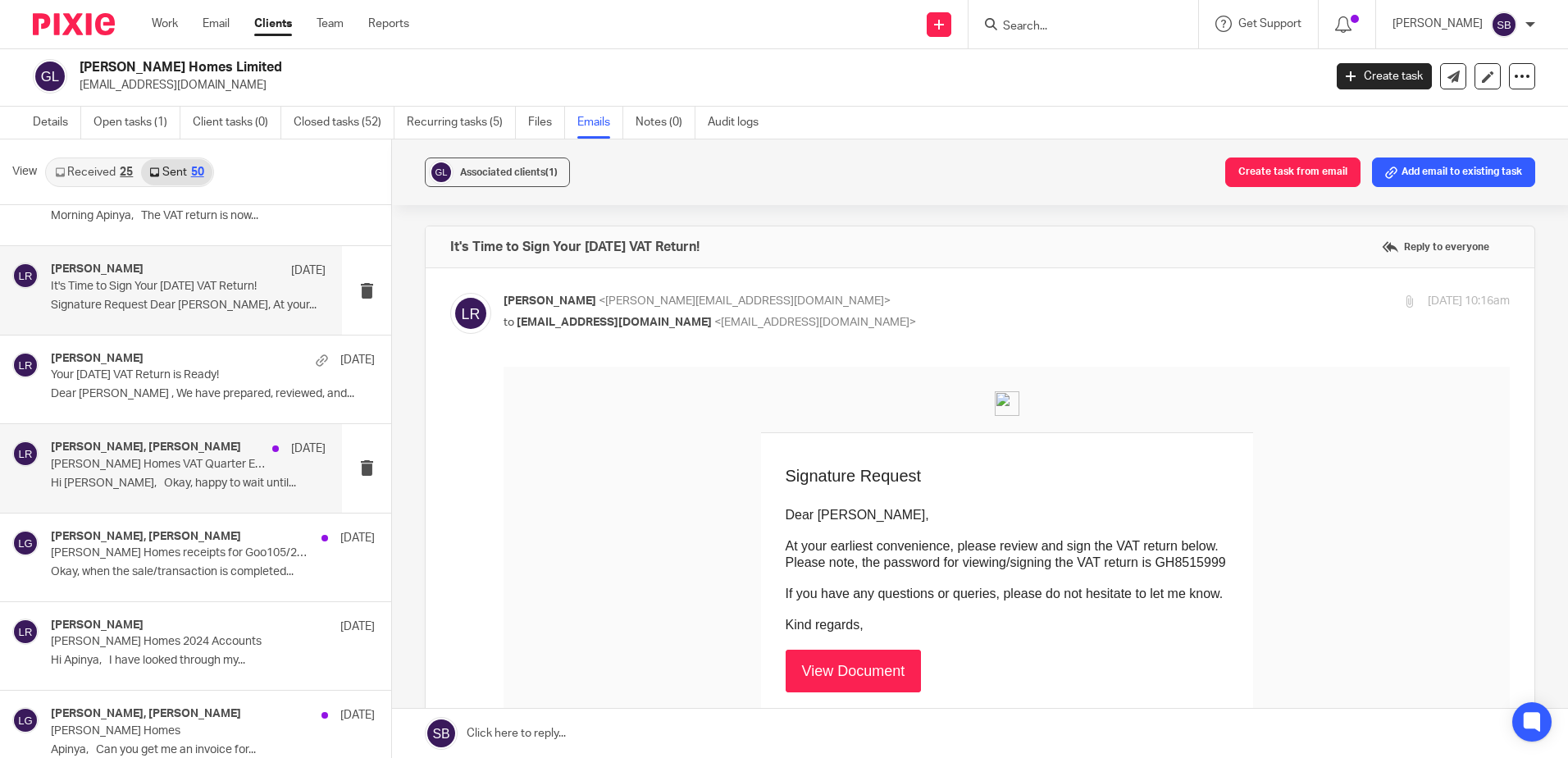
click at [193, 469] on p "Goodwin Homes VAT Quarter Ended May 2025" at bounding box center [160, 465] width 220 height 14
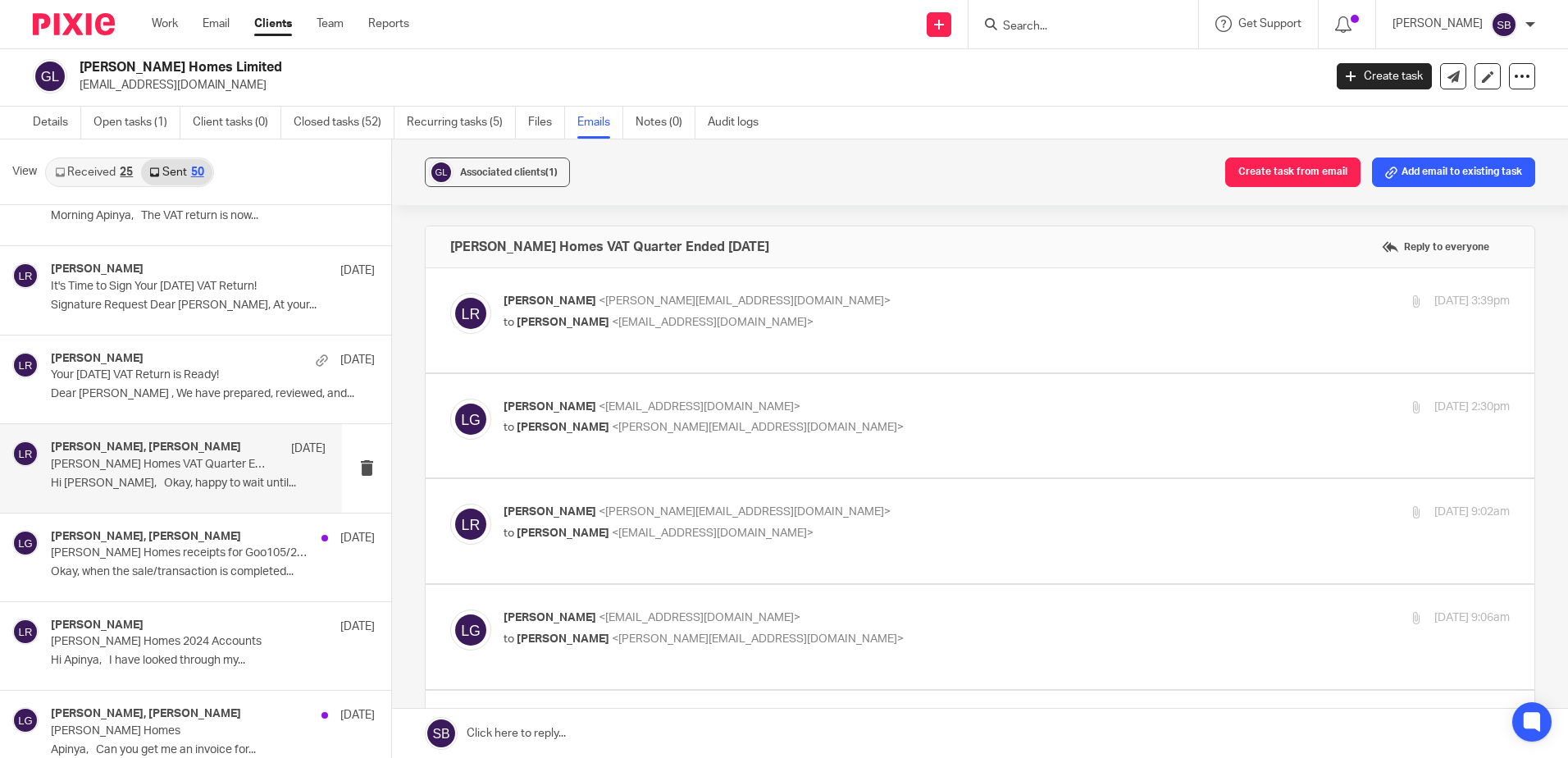
scroll to position [0, 0]
click at [885, 334] on label at bounding box center [981, 320] width 1109 height 104
click at [450, 293] on input "checkbox" at bounding box center [449, 292] width 1 height 1
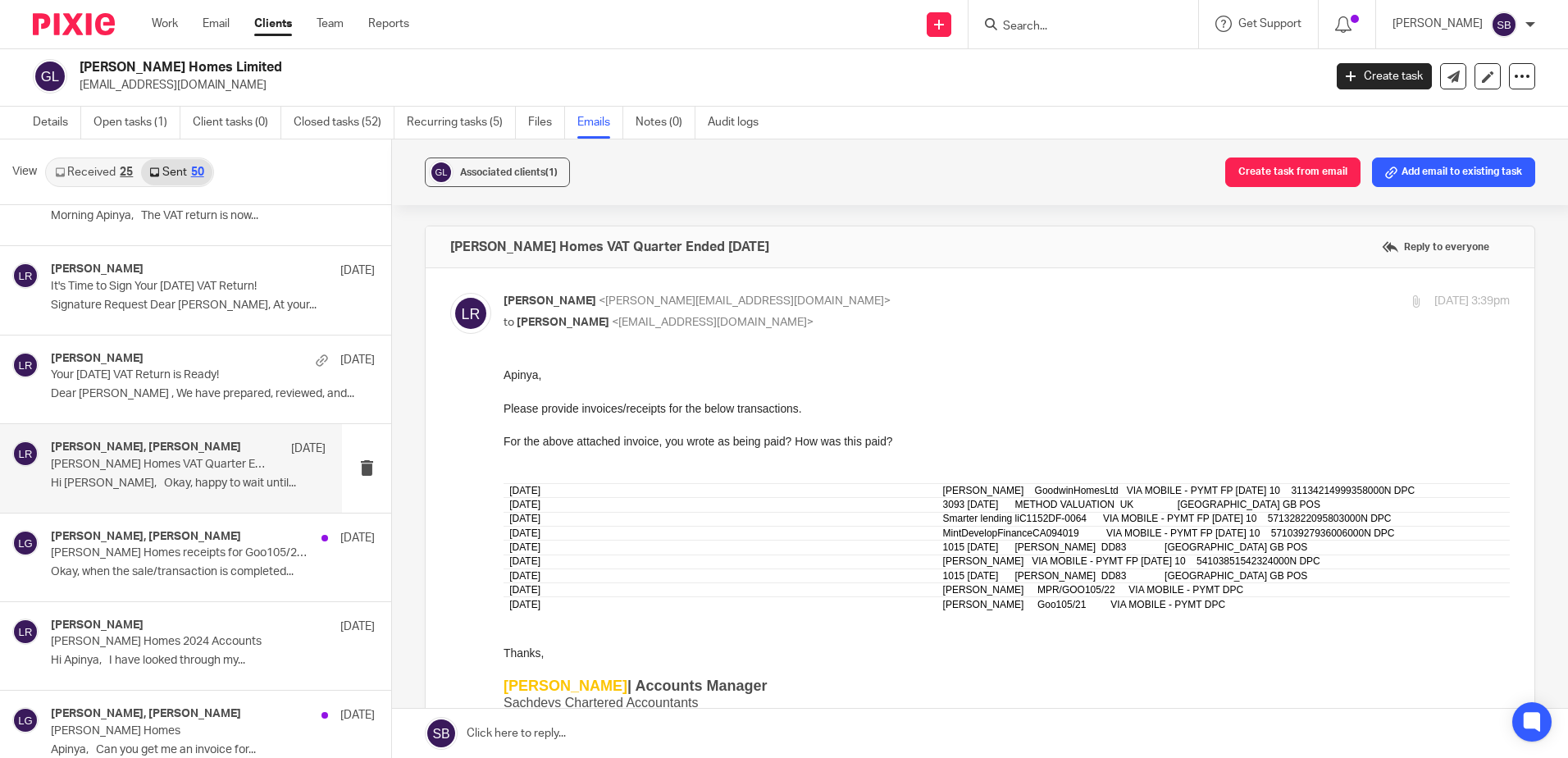
click at [825, 314] on p "to leo goodwin <lion01@hotmail.co.uk>" at bounding box center [839, 322] width 671 height 17
checkbox input "false"
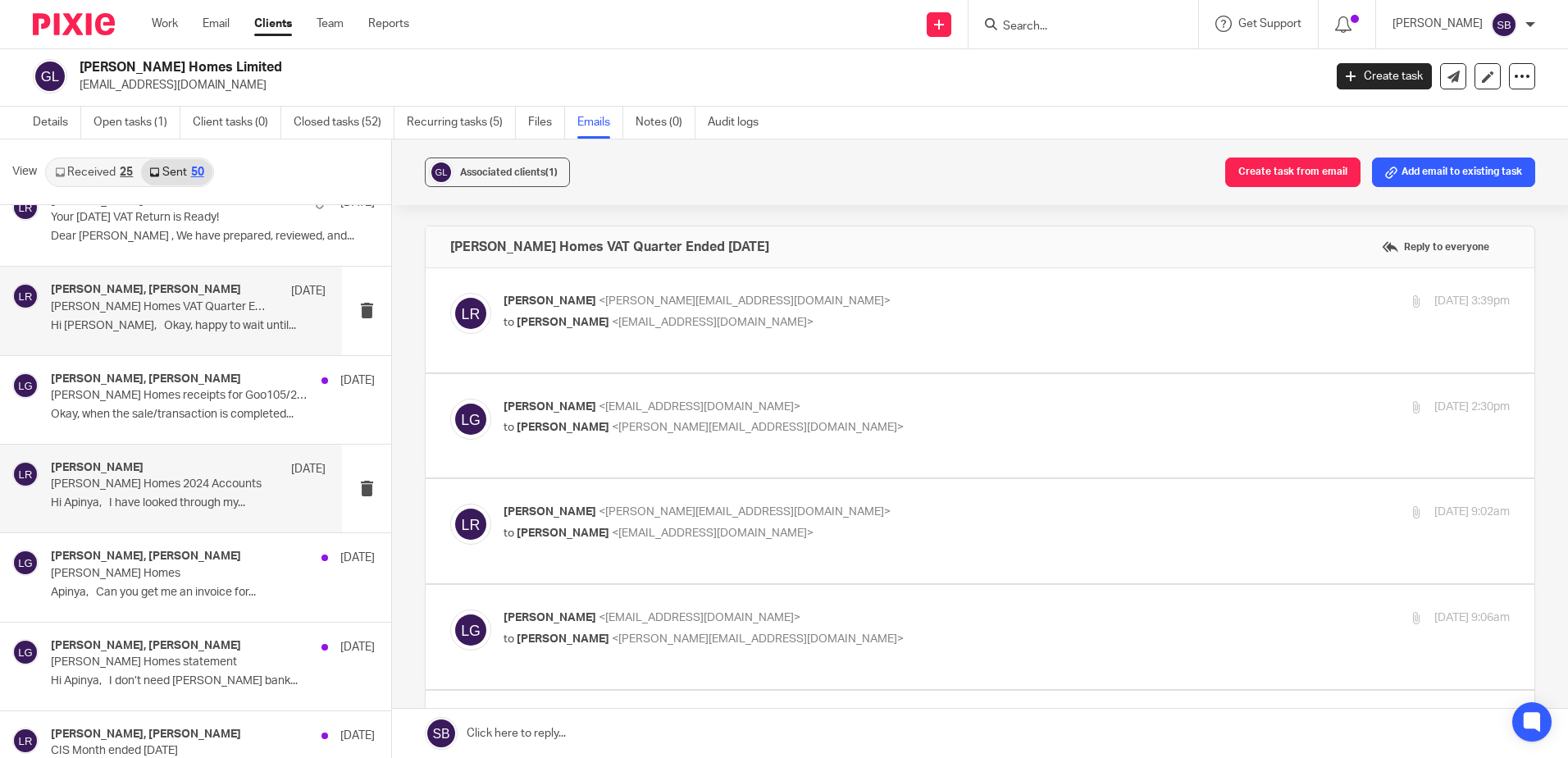
scroll to position [1723, 0]
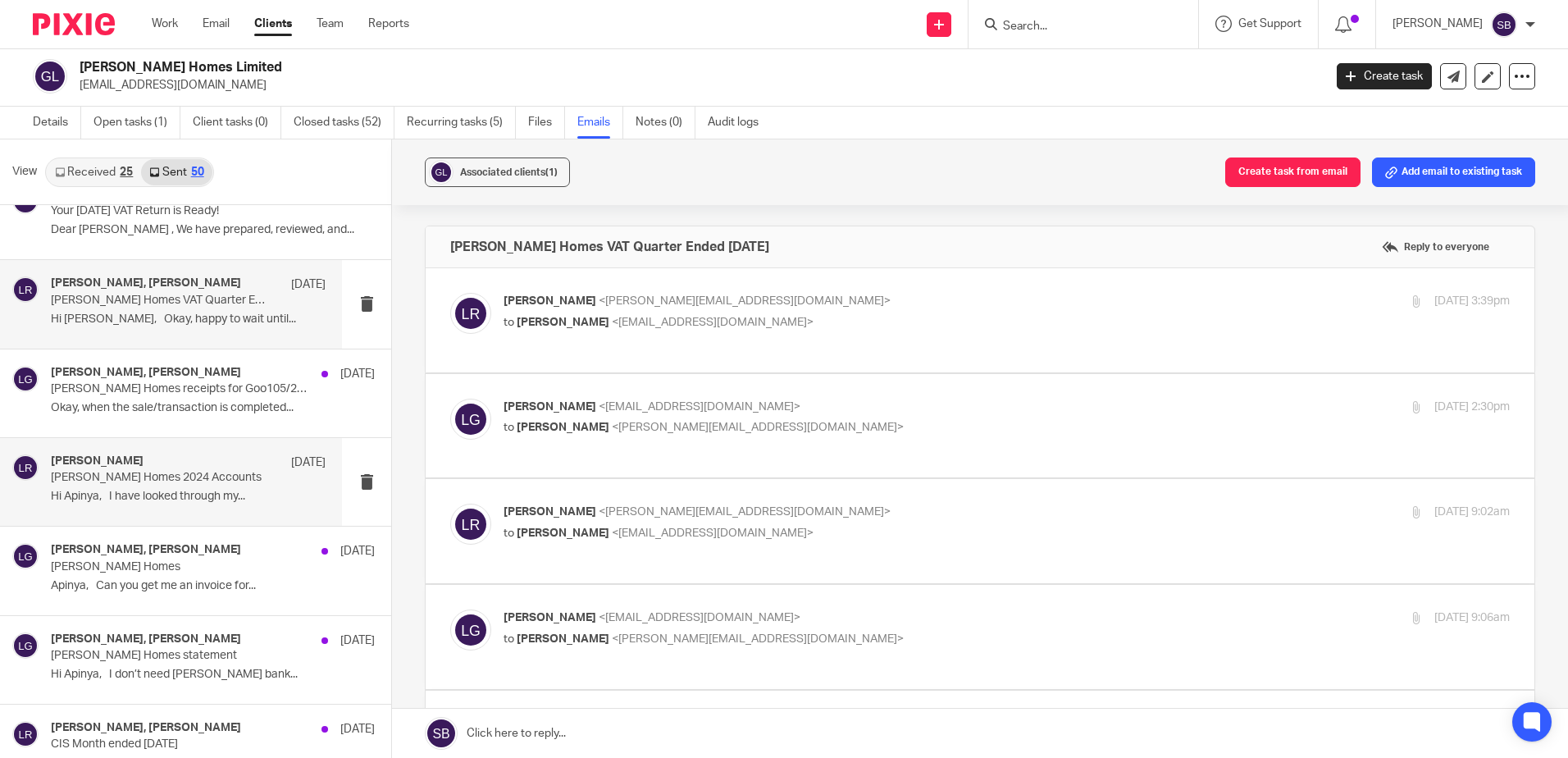
click at [190, 487] on div "Luke Racovita 18 Jun Goodwin Homes 2024 Accounts Hi Apinya, I have looked throu…" at bounding box center [188, 482] width 275 height 55
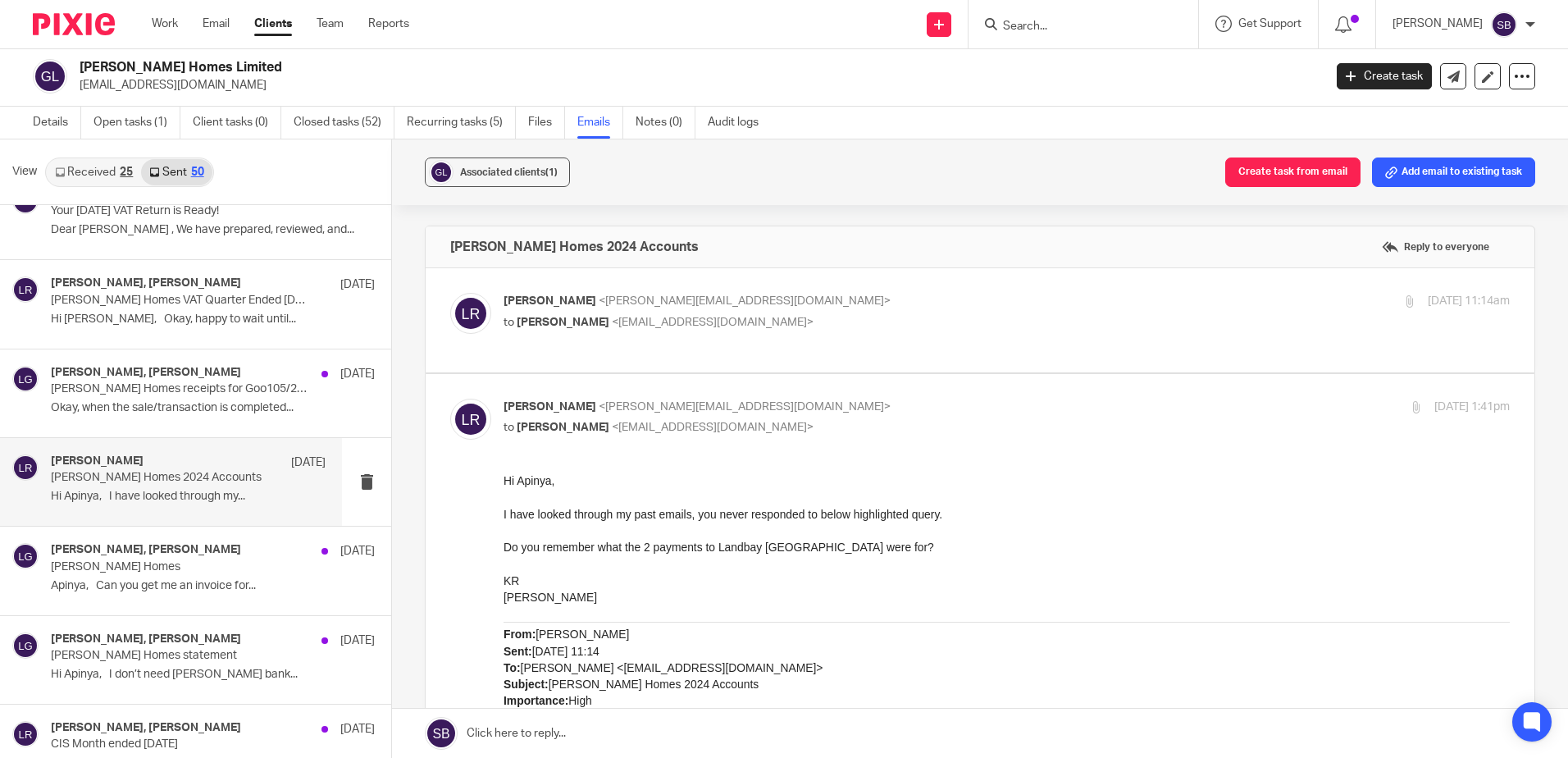
scroll to position [0, 0]
click at [825, 309] on p "Luke Racovita <luke@sachdevs-ca.com>" at bounding box center [839, 301] width 671 height 17
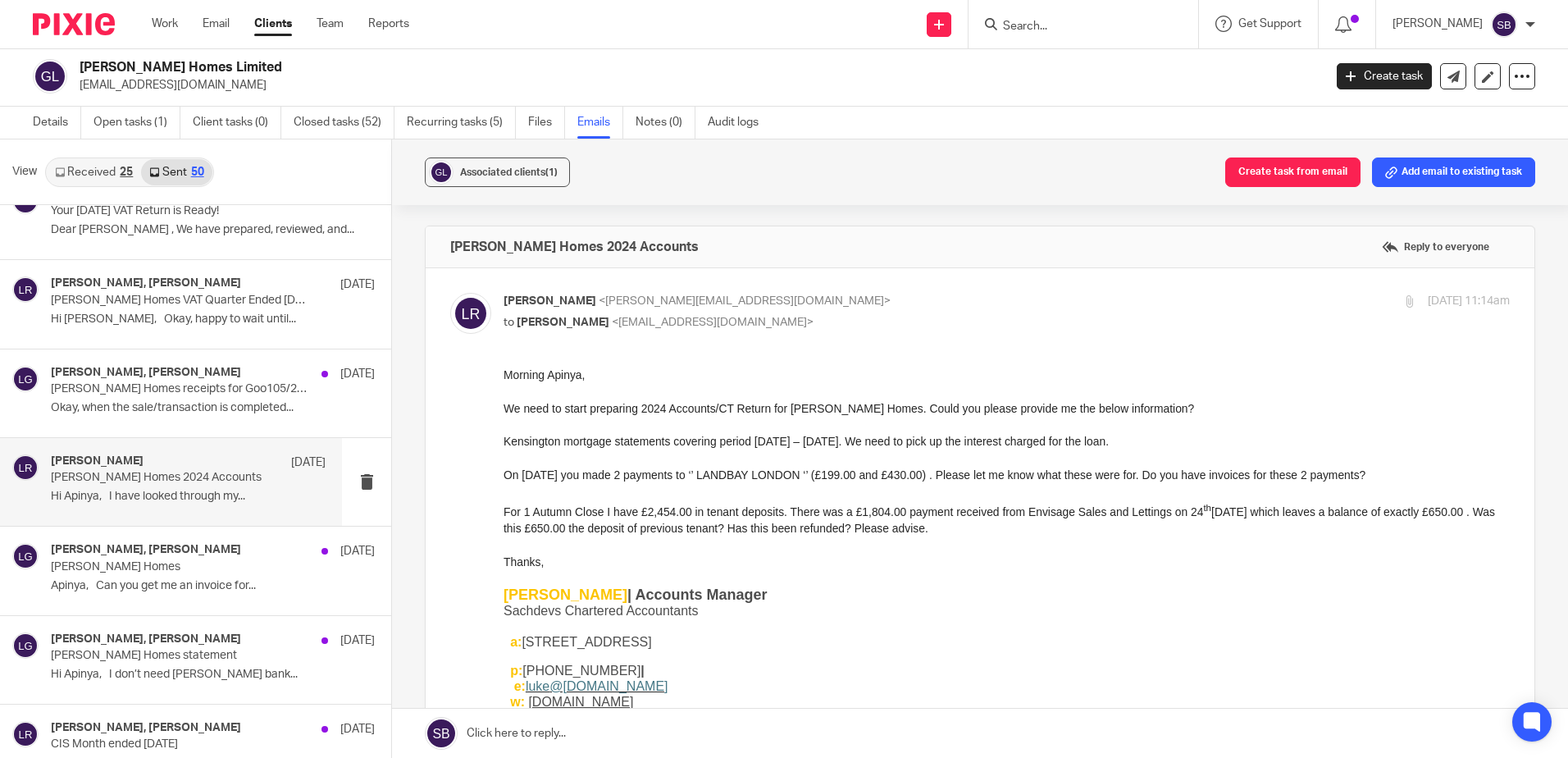
click at [825, 309] on p "Luke Racovita <luke@sachdevs-ca.com>" at bounding box center [839, 301] width 671 height 17
checkbox input "false"
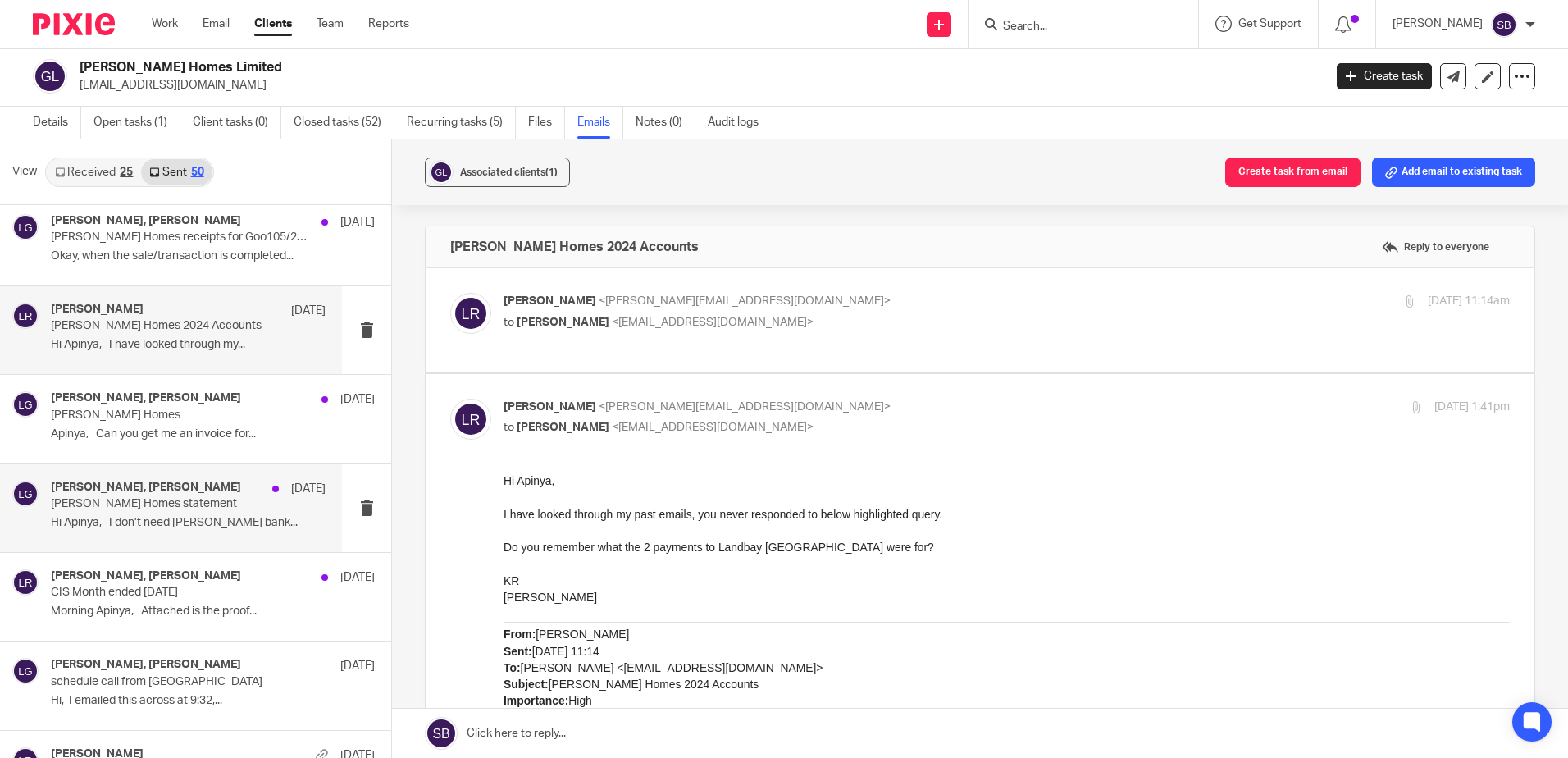
scroll to position [1888, 0]
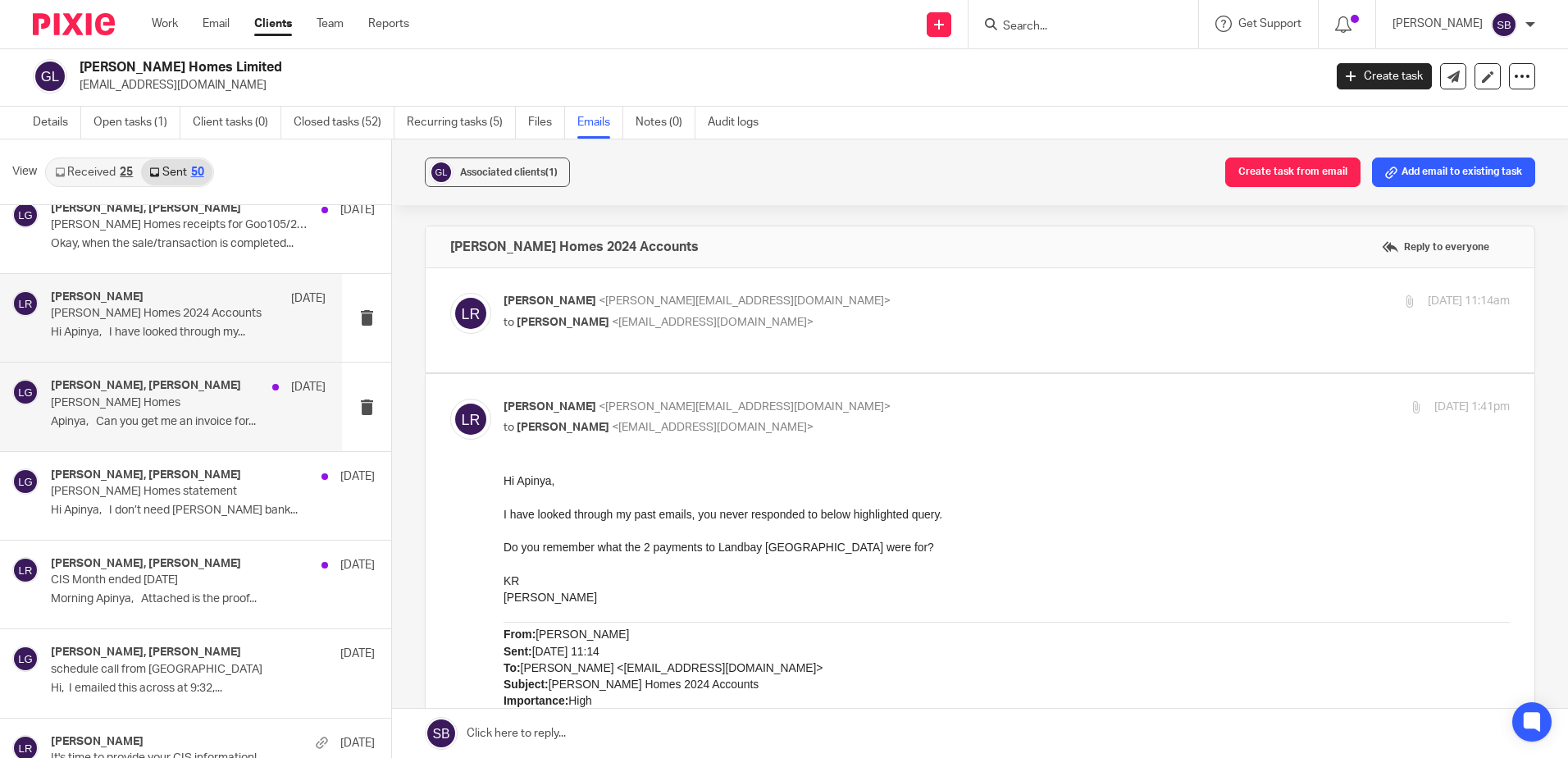
click at [132, 412] on div "Luke Racovita, leo goodwin 18 Jun Goodwin Homes Apinya, Can you get me an invoi…" at bounding box center [188, 407] width 275 height 55
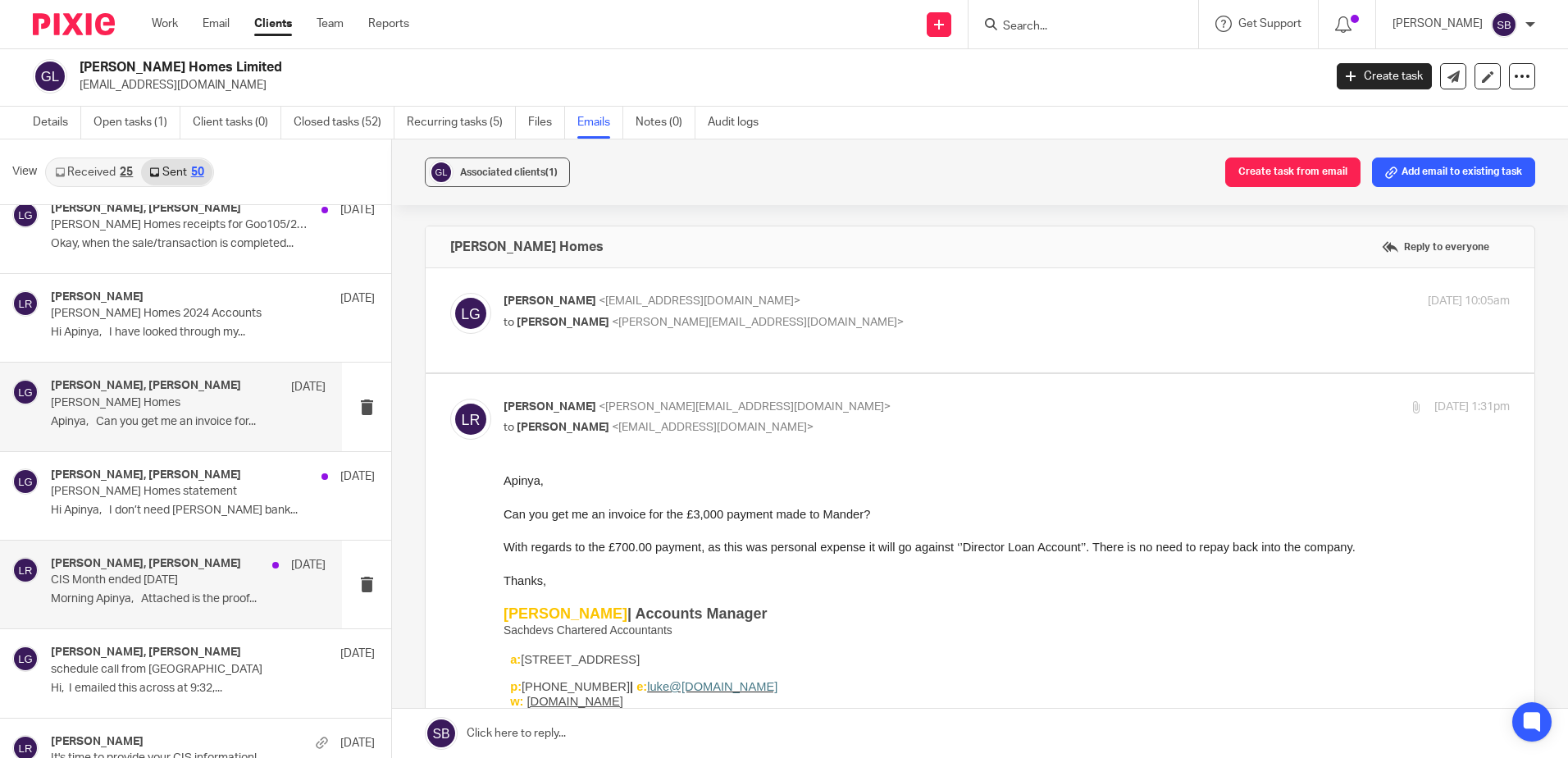
scroll to position [0, 0]
click at [142, 579] on p "CIS Month ended 05/06/2025" at bounding box center [160, 581] width 220 height 14
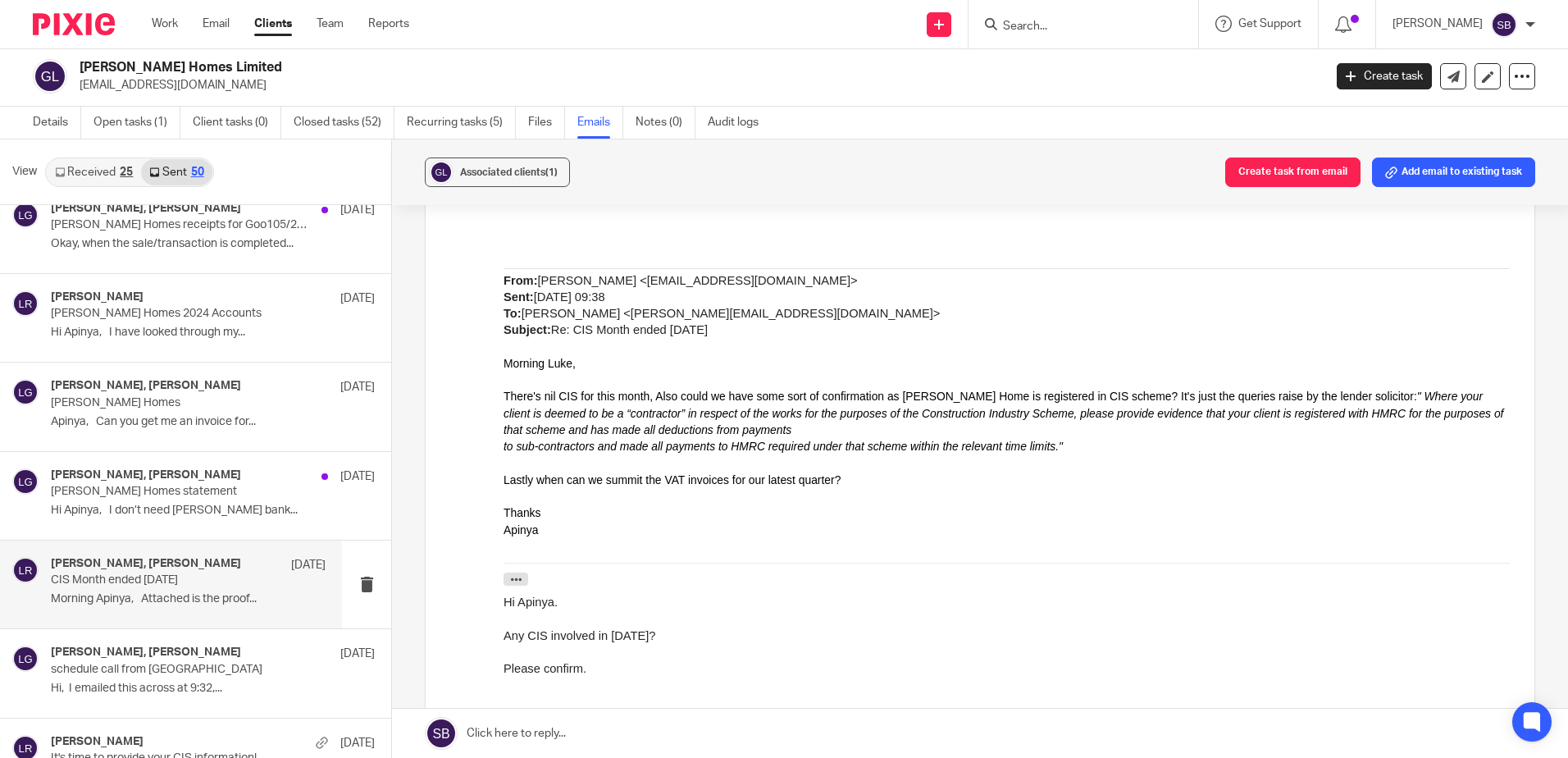
scroll to position [715, 0]
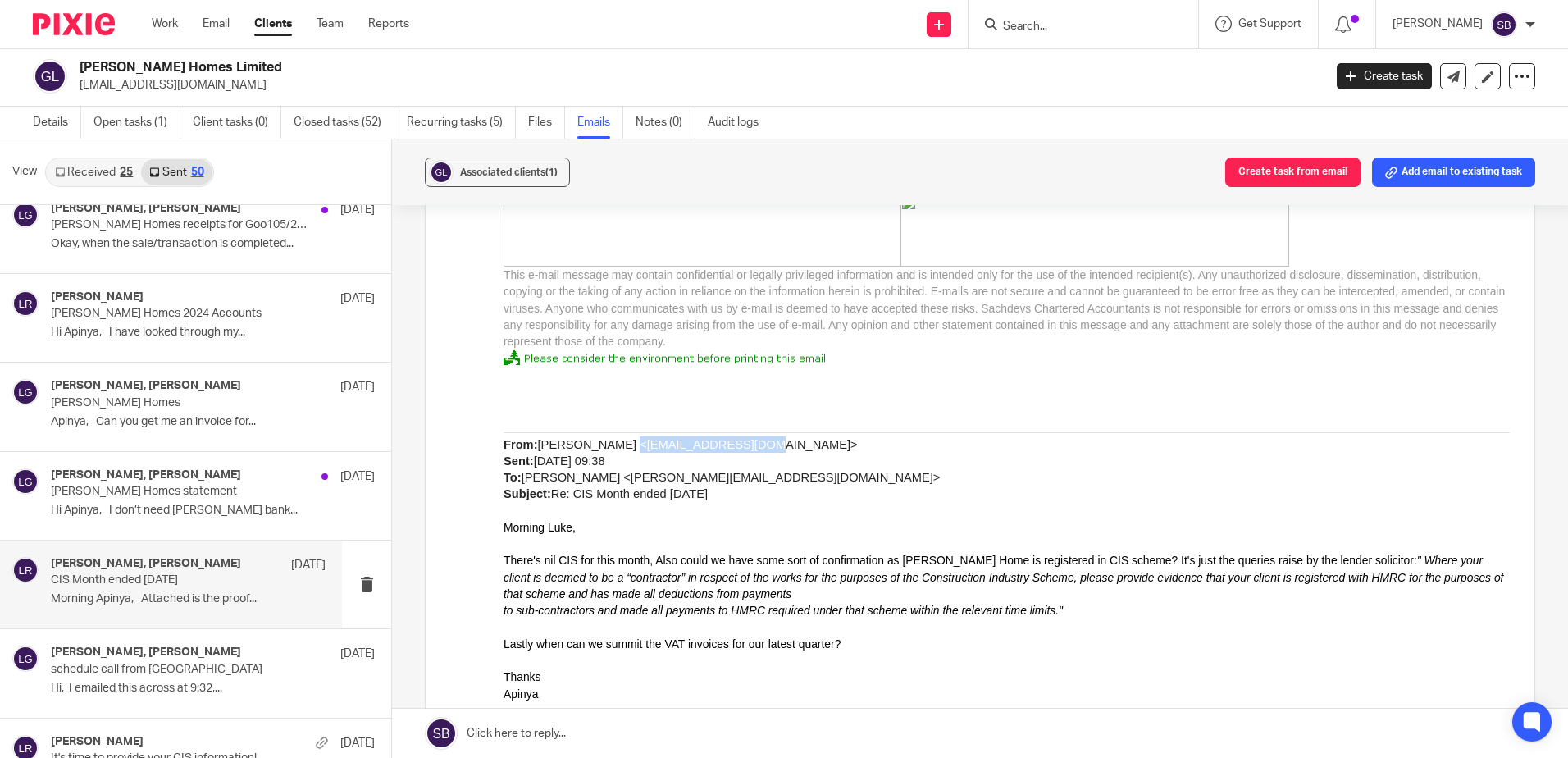
drag, startPoint x: 604, startPoint y: 424, endPoint x: 710, endPoint y: 430, distance: 106.2
click at [710, 439] on span "leo goodwin <lion01@hotmail.co.uk> Sent: 09 June 2025 09:38 To: Luke Racovita <…" at bounding box center [722, 470] width 437 height 63
copy span "lion01@hotmail.co.uk"
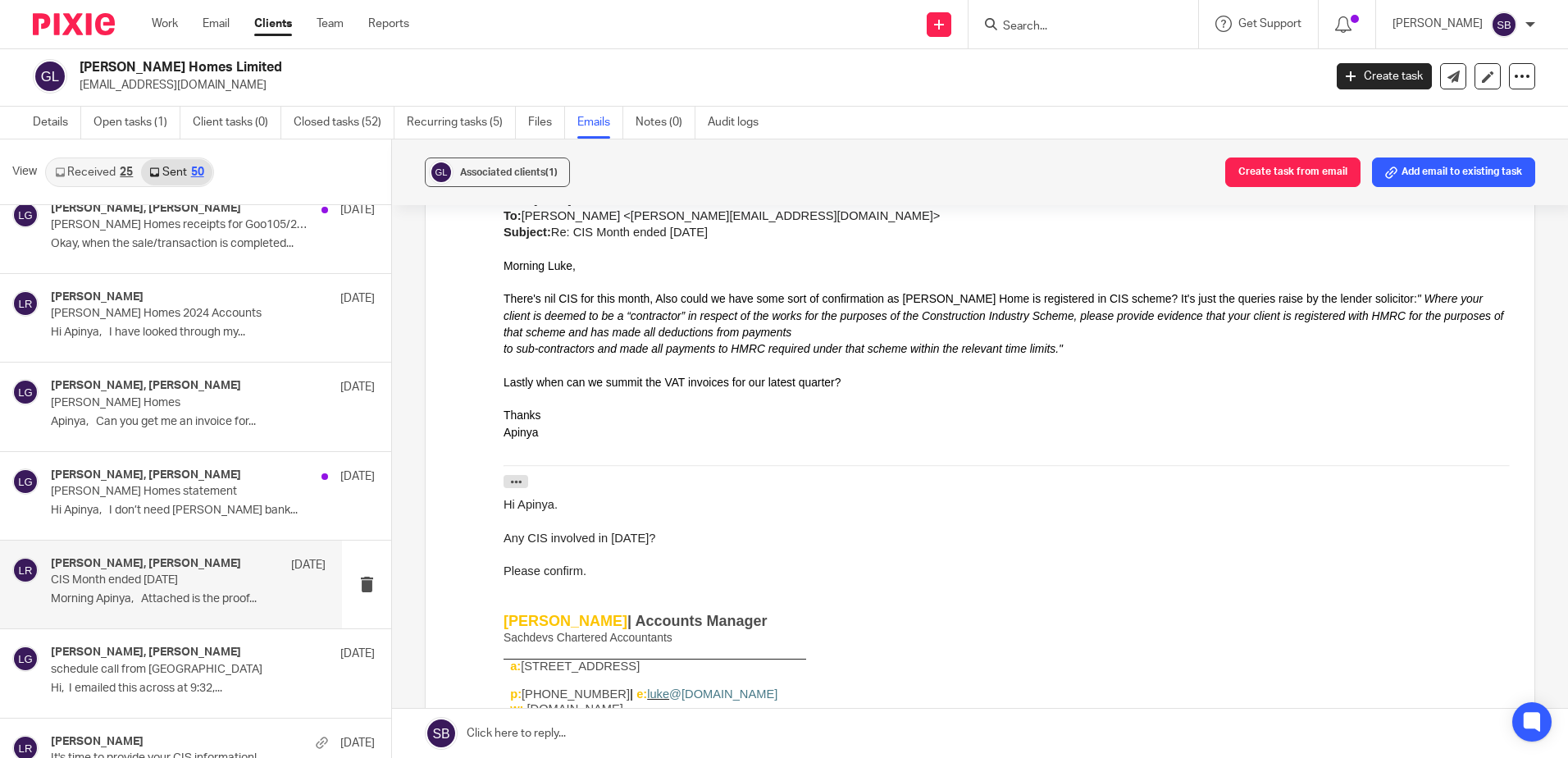
scroll to position [797, 0]
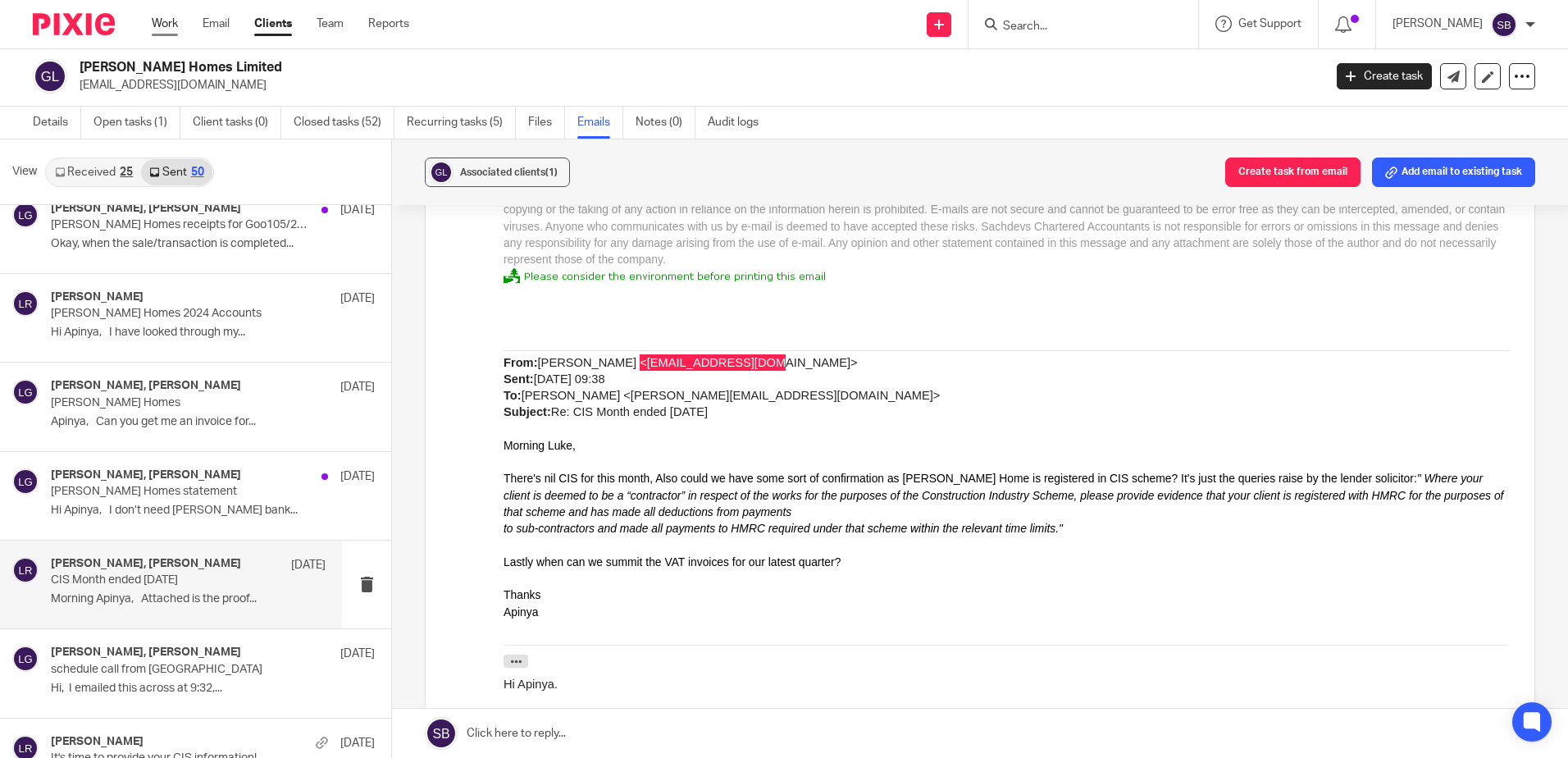
click at [162, 21] on link "Work" at bounding box center [164, 23] width 26 height 16
